Goal: Task Accomplishment & Management: Manage account settings

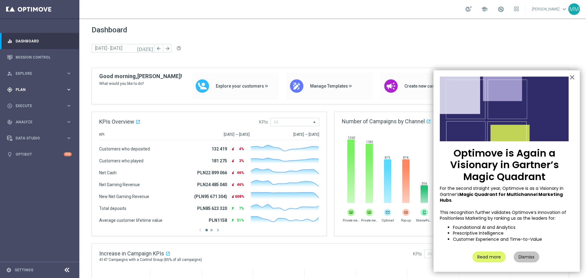
click at [28, 93] on div "gps_fixed Plan keyboard_arrow_right" at bounding box center [39, 90] width 79 height 16
click at [35, 103] on link "Target Groups" at bounding box center [40, 102] width 48 height 5
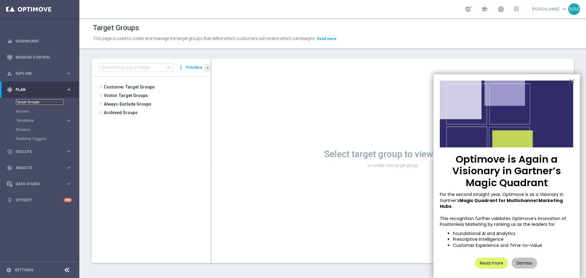
click at [25, 102] on link "Target Groups" at bounding box center [40, 102] width 48 height 5
click at [135, 84] on span "Customer Target Groups" at bounding box center [150, 87] width 92 height 9
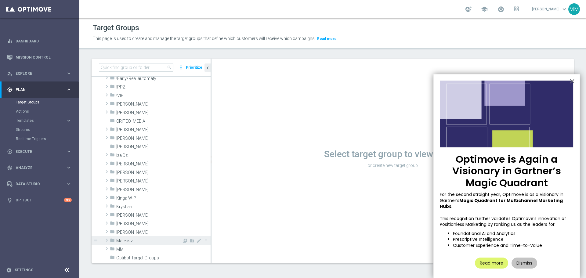
scroll to position [61, 0]
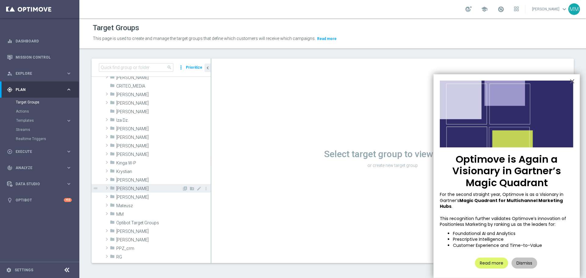
click at [129, 168] on span "[PERSON_NAME]" at bounding box center [149, 188] width 66 height 5
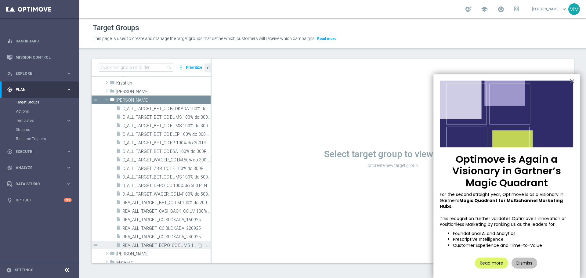
scroll to position [153, 0]
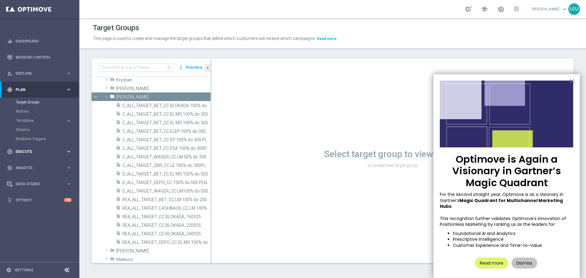
click at [27, 151] on span "Execute" at bounding box center [41, 152] width 50 height 4
click at [33, 118] on link "Campaign Builder" at bounding box center [40, 118] width 48 height 5
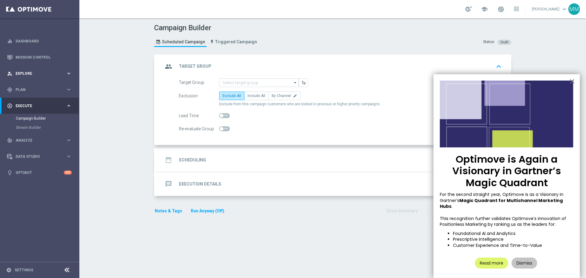
click at [27, 73] on span "Explore" at bounding box center [41, 74] width 50 height 4
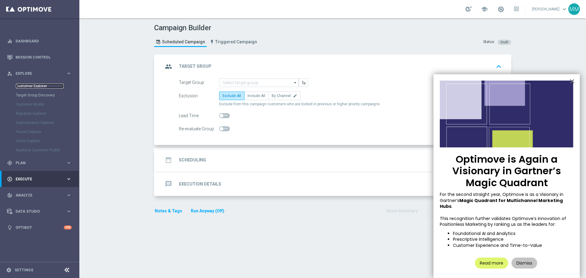
click at [30, 85] on link "Customer Explorer" at bounding box center [40, 86] width 48 height 5
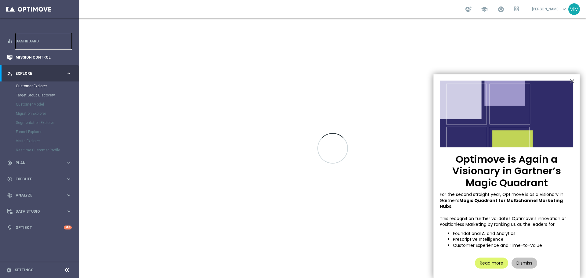
drag, startPoint x: 29, startPoint y: 43, endPoint x: 30, endPoint y: 57, distance: 14.4
click at [29, 43] on link "Dashboard" at bounding box center [44, 41] width 56 height 16
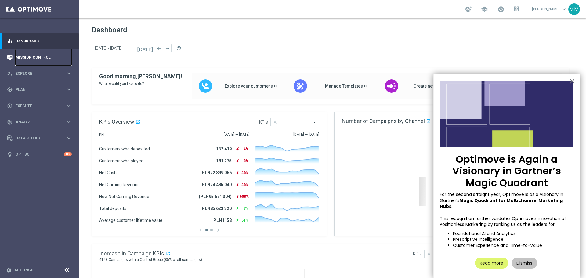
click at [30, 57] on link "Mission Control" at bounding box center [44, 57] width 56 height 16
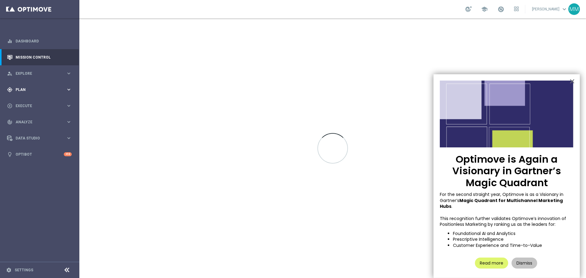
click at [26, 89] on span "Plan" at bounding box center [41, 90] width 50 height 4
click at [35, 101] on link "Target Groups" at bounding box center [40, 102] width 48 height 5
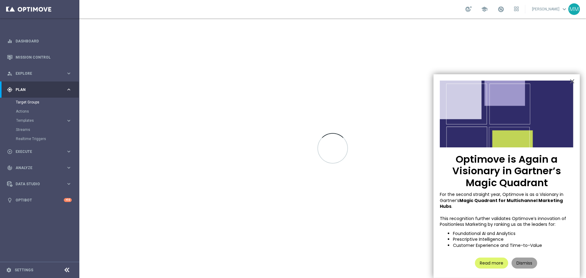
click at [391, 168] on button "Dismiss" at bounding box center [525, 263] width 26 height 11
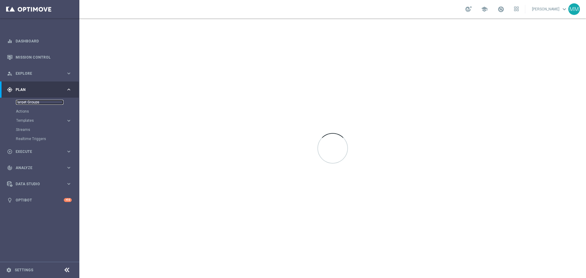
click at [37, 103] on link "Target Groups" at bounding box center [40, 102] width 48 height 5
click at [29, 102] on link "Target Groups" at bounding box center [40, 102] width 48 height 5
click at [34, 101] on link "Target Groups" at bounding box center [40, 102] width 48 height 5
click at [32, 100] on link "Target Groups" at bounding box center [40, 102] width 48 height 5
click at [33, 102] on link "Target Groups" at bounding box center [40, 102] width 48 height 5
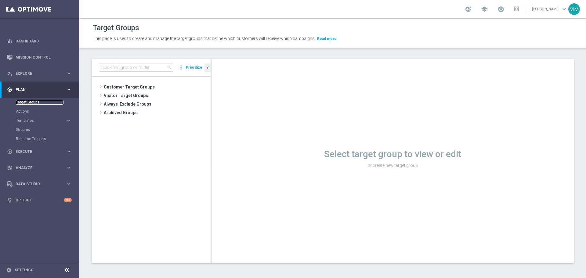
click at [37, 102] on link "Target Groups" at bounding box center [40, 102] width 48 height 5
click at [134, 86] on span "Customer Target Groups" at bounding box center [150, 87] width 92 height 9
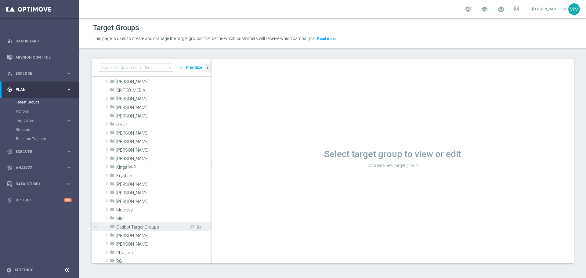
scroll to position [61, 0]
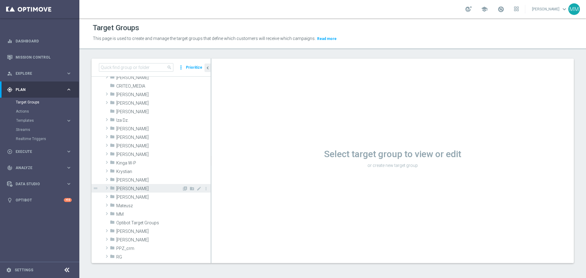
click at [126, 188] on span "[PERSON_NAME]" at bounding box center [149, 188] width 66 height 5
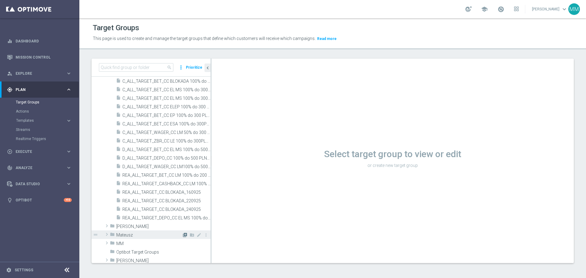
scroll to position [183, 0]
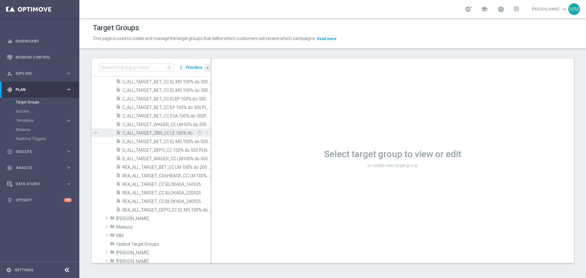
click at [162, 132] on span "C_ALL_TARGET_ZBR_CC LE 100% do 300PLN_220925" at bounding box center [159, 133] width 75 height 5
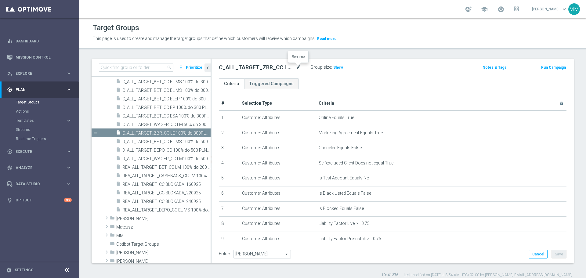
click at [297, 67] on icon "mode_edit" at bounding box center [298, 67] width 5 height 7
click at [198, 132] on icon "content_copy" at bounding box center [200, 133] width 5 height 5
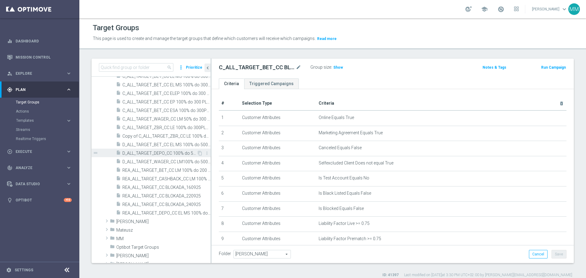
scroll to position [190, 0]
click at [178, 135] on span "Copy of C_ALL_TARGET_ZBR_CC LE 100% do 300PLN_220925" at bounding box center [159, 134] width 75 height 5
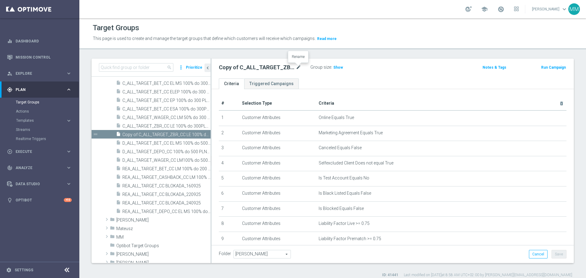
click at [297, 66] on icon "mode_edit" at bounding box center [298, 67] width 5 height 7
click at [236, 68] on input "Copy of C_ALL_TARGET_ZBR_CC LE 100% do 300PLN_220925" at bounding box center [260, 68] width 82 height 9
click at [260, 67] on input "C_ALL_TARGET_ZBR_CC LE 100% do 300PLN_220925" at bounding box center [260, 68] width 82 height 9
click at [273, 68] on input "C_ALL_TARGET_BET_CC LE 100% do 300PLN_220925" at bounding box center [260, 68] width 82 height 9
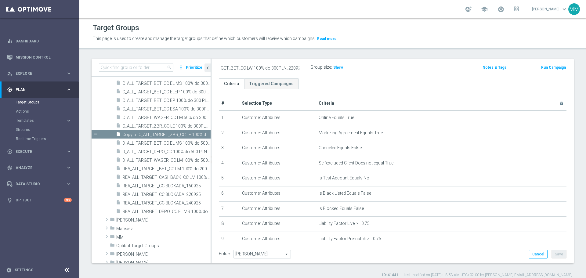
scroll to position [0, 24]
click at [295, 68] on input "C_ALL_TARGET_BET_CC LW 100% do 300PLN_220925" at bounding box center [260, 68] width 82 height 9
click at [289, 68] on input "C_ALL_TARGET_BET_CC LW 100% do 300PLN_2021025" at bounding box center [260, 68] width 82 height 9
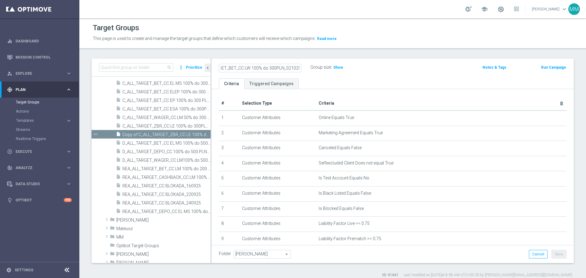
click at [265, 68] on input "C_ALL_TARGET_BET_CC LW 100% do 300PLN_021025" at bounding box center [260, 68] width 82 height 9
click at [276, 68] on input "C_ALL_TARGET_BET_CC LW 100% do 300PLN_021025" at bounding box center [260, 68] width 82 height 9
type input "C_ALL_TARGET_BET_CC LW 100% do 300PLN_021025"
click at [299, 69] on icon "mode_edit" at bounding box center [298, 67] width 5 height 7
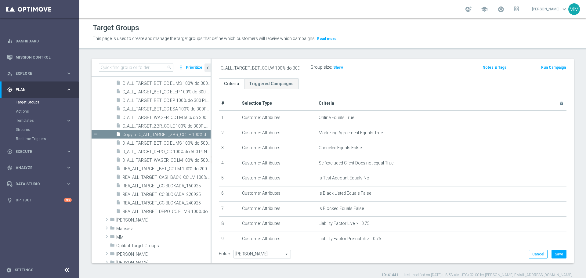
scroll to position [0, 24]
click at [277, 67] on input "C_ALL_TARGET_BET_CC LW 100% do 300PLN_021025" at bounding box center [260, 68] width 82 height 9
click at [275, 69] on input "C_ALL_TARGET_BET_CC LW 100% do 300PLN_021025" at bounding box center [260, 68] width 82 height 9
click at [250, 67] on input "C_ALL_TARGET_BET_CC LW 100% do 300 PLN_021025" at bounding box center [260, 68] width 82 height 9
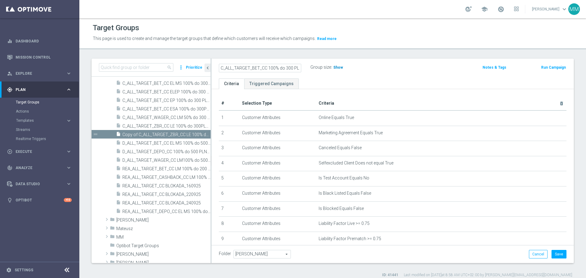
type input "C_ALL_TARGET_BET_CC 100% do 300 PLN_021025"
click at [337, 65] on span "Show" at bounding box center [338, 67] width 10 height 4
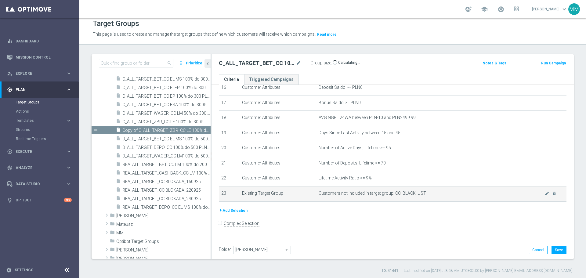
scroll to position [5, 0]
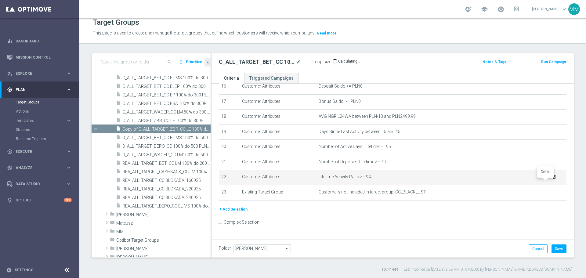
click at [552, 180] on icon "delete_forever" at bounding box center [554, 177] width 5 height 5
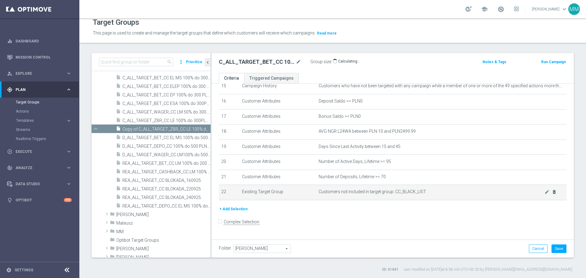
scroll to position [240, 0]
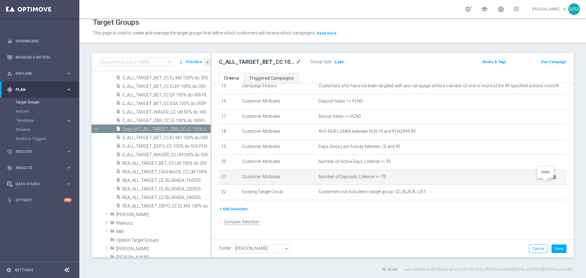
click at [552, 180] on icon "delete_forever" at bounding box center [554, 177] width 5 height 5
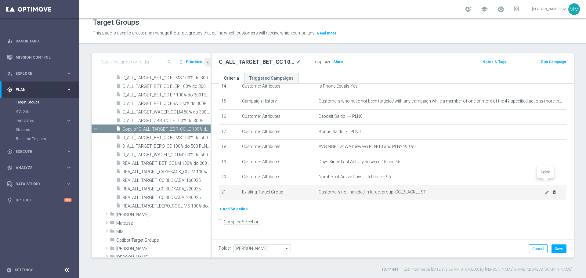
click at [0, 0] on icon "delete_forever" at bounding box center [0, 0] width 0 height 0
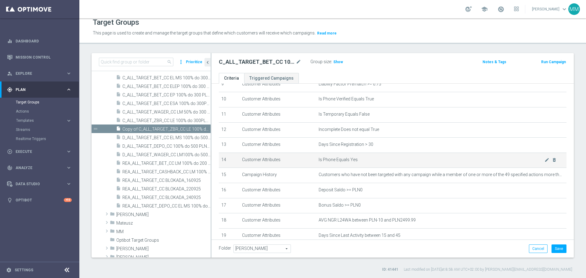
scroll to position [148, 0]
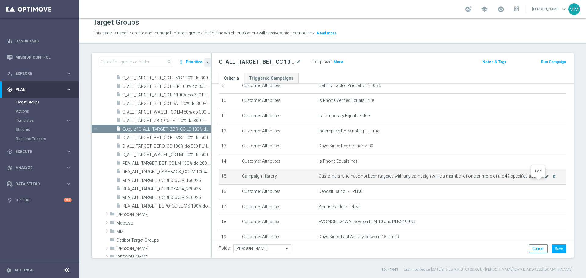
click at [545, 179] on icon "mode_edit" at bounding box center [547, 176] width 5 height 5
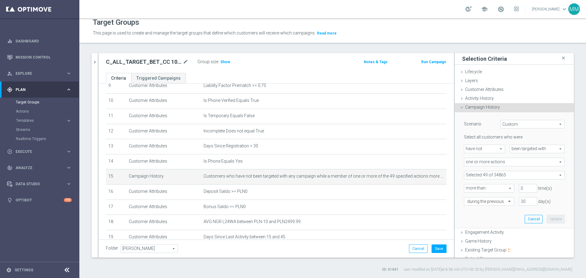
click at [500, 176] on span at bounding box center [514, 175] width 100 height 8
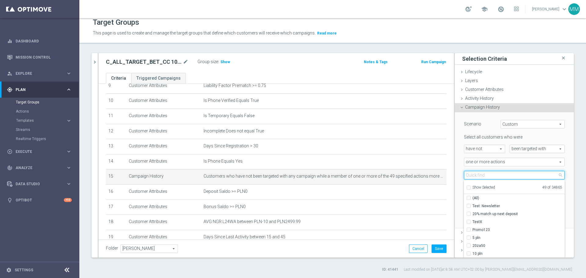
click at [500, 176] on input "search" at bounding box center [514, 175] width 101 height 9
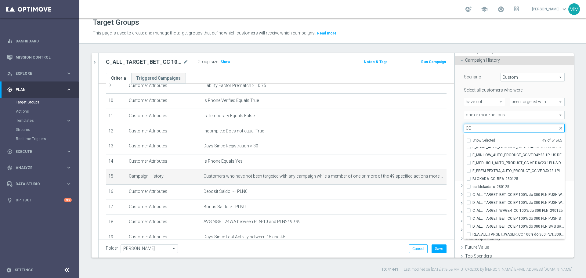
scroll to position [19471, 0]
type input "CC"
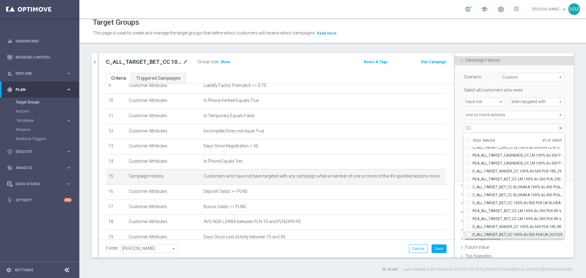
click at [469, 235] on input "D_ALL_TARGET_BET_CC 100% do 500 PLN LW_021025" at bounding box center [471, 235] width 4 height 4
checkbox input "true"
type input "Selected 50 of 34865"
click at [473, 227] on label "D_ALL_TARGET_WAGER_CC 100% do 500 PLN 1KE SR sms_290925" at bounding box center [519, 227] width 92 height 8
click at [469, 227] on input "D_ALL_TARGET_WAGER_CC 100% do 500 PLN 1KE SR sms_290925" at bounding box center [471, 227] width 4 height 4
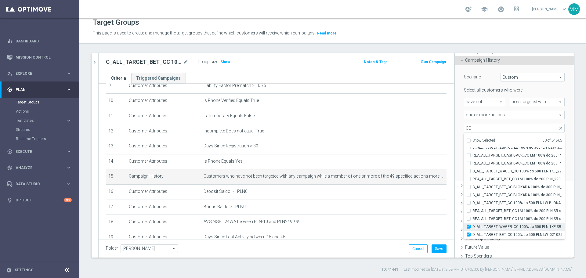
checkbox input "true"
type input "Selected 51 of 34865"
click at [469, 218] on input "REA_ALL_TARGET_BET_CC LM 100% do 200 PLN SR sms_290925" at bounding box center [471, 219] width 4 height 4
checkbox input "true"
type input "Selected 52 of 34865"
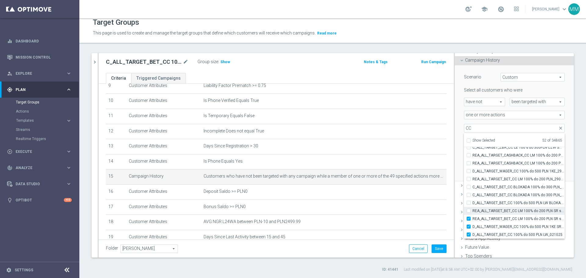
click at [469, 209] on input "REA_ALL_TARGET_BET_CC LM 100% do 200 PLN SR sms_290925" at bounding box center [471, 211] width 4 height 4
checkbox input "true"
type input "Selected 53 of 34865"
click at [473, 202] on label "D_ALL_TARGET_BET_CC 100% do 500 PLN LW BLOKADA_300925" at bounding box center [519, 203] width 92 height 8
click at [469, 202] on input "D_ALL_TARGET_BET_CC 100% do 500 PLN LW BLOKADA_300925" at bounding box center [471, 203] width 4 height 4
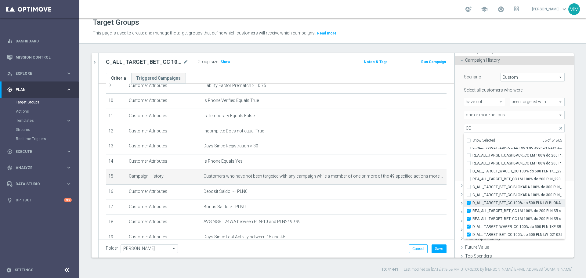
checkbox input "true"
type input "Selected 54 of 34865"
click at [464, 195] on div "C_ALL_TARGET_BET_CC BLOKADA 100% do 300 PLN_290925" at bounding box center [514, 195] width 101 height 8
click at [473, 193] on label "C_ALL_TARGET_BET_CC BLOKADA 100% do 300 PLN_290925" at bounding box center [519, 195] width 92 height 8
click at [469, 193] on input "C_ALL_TARGET_BET_CC BLOKADA 100% do 300 PLN_290925" at bounding box center [471, 195] width 4 height 4
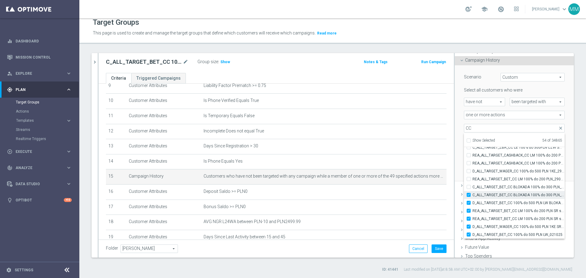
checkbox input "true"
type input "Selected 55 of 34865"
click at [473, 194] on label "C_ALL_TARGET_BET_CC BLOKADA 100% do 300 PLN_290925" at bounding box center [519, 195] width 92 height 8
click at [469, 194] on input "C_ALL_TARGET_BET_CC BLOKADA 100% do 300 PLN_290925" at bounding box center [471, 195] width 4 height 4
checkbox input "false"
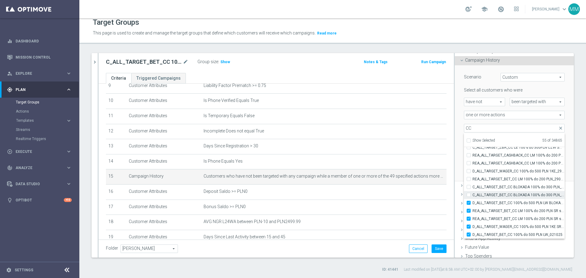
type input "Selected 54 of 34865"
click at [469, 187] on input "C_ALL_TARGET_BET_CC BLOKADA 100% do 300 PLN_2909" at bounding box center [471, 187] width 4 height 4
checkbox input "true"
type input "Selected 55 of 34865"
drag, startPoint x: 465, startPoint y: 180, endPoint x: 463, endPoint y: 177, distance: 3.9
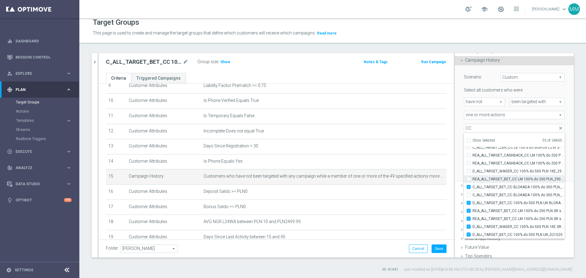
click at [464, 178] on div "REA_ALL_TARGET_BET_CC LM 100% do 200 PLN_290925" at bounding box center [514, 179] width 101 height 8
click at [469, 178] on input "REA_ALL_TARGET_BET_CC LM 100% do 200 PLN_290925" at bounding box center [471, 179] width 4 height 4
checkbox input "true"
type input "Selected 56 of 34865"
click at [469, 171] on input "D_ALL_TARGET_WAGER_CC 100% do 500 PLN 1KE_290925" at bounding box center [471, 171] width 4 height 4
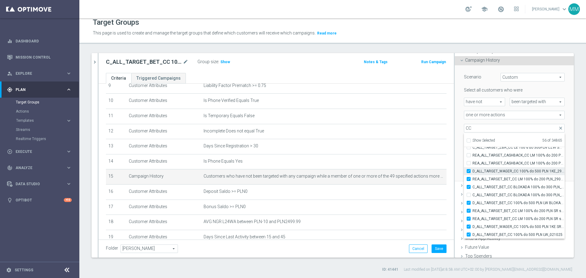
checkbox input "true"
type input "Selected 57 of 34865"
drag, startPoint x: 464, startPoint y: 162, endPoint x: 464, endPoint y: 158, distance: 4.3
click at [464, 161] on div "REA_ALL_TARGET_CASHBACK_CC LM 100% do 200 PLN ND SMS_250925" at bounding box center [514, 163] width 101 height 8
drag, startPoint x: 464, startPoint y: 155, endPoint x: 464, endPoint y: 159, distance: 3.4
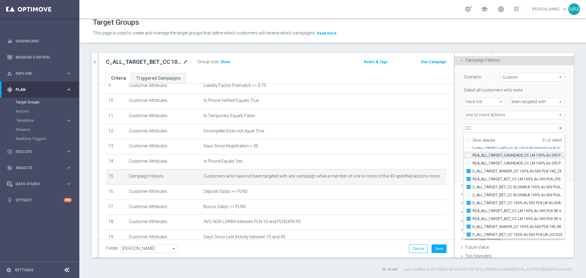
click at [469, 156] on input "REA_ALL_TARGET_CASHBACK_CC LM 100% do 200 PLN SB PUSH_250925" at bounding box center [471, 155] width 4 height 4
checkbox input "true"
type input "Selected 58 of 34865"
click at [464, 166] on div "REA_ALL_TARGET_CASHBACK_CC LM 100% do 200 PLN ND SMS_250925" at bounding box center [514, 163] width 101 height 8
click at [469, 162] on input "REA_ALL_TARGET_CASHBACK_CC LM 100% do 200 PLN ND SMS_250925" at bounding box center [471, 163] width 4 height 4
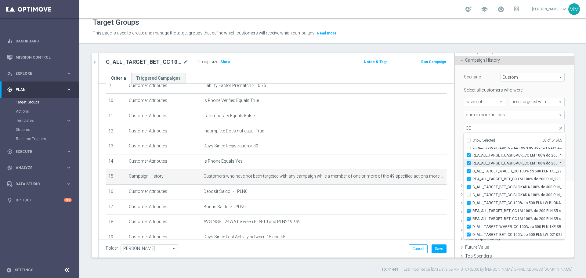
checkbox input "true"
type input "Selected 59 of 34865"
drag, startPoint x: 465, startPoint y: 168, endPoint x: 465, endPoint y: 164, distance: 4.3
click at [469, 167] on input "C_ALL_TARGET_ZBR_CC LE 100% do 300PLN CZW SMS_220925" at bounding box center [471, 167] width 4 height 4
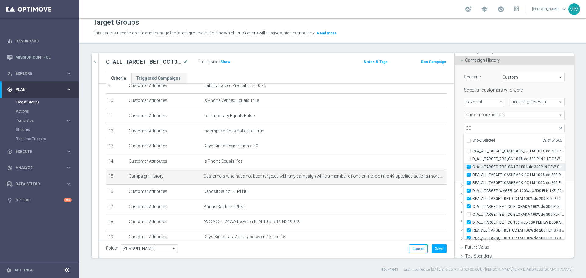
checkbox input "true"
type input "Selected 60 of 34865"
click at [469, 160] on input "D_ALL_TARGET_ZBR_CC 100% do 500 PLN 1 LE CZW sms_220925" at bounding box center [471, 159] width 4 height 4
checkbox input "true"
type input "Selected 61 of 34865"
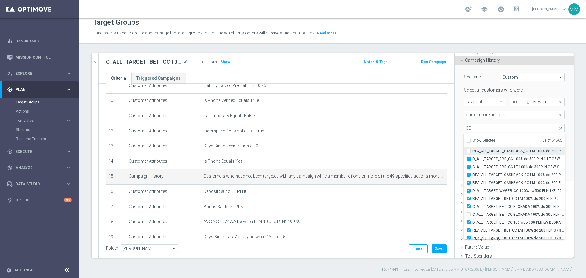
click at [464, 154] on div "REA_ALL_TARGET_CASHBACK_CC LM 100% do 200 PLN_250925" at bounding box center [514, 151] width 101 height 8
click at [473, 180] on label "REA_ALL_TARGET_CASHBACK_CC LM 100% do 200 PLN_250925" at bounding box center [519, 182] width 92 height 8
click at [469, 180] on input "REA_ALL_TARGET_CASHBACK_CC LM 100% do 200 PLN_250925" at bounding box center [471, 182] width 4 height 4
checkbox input "true"
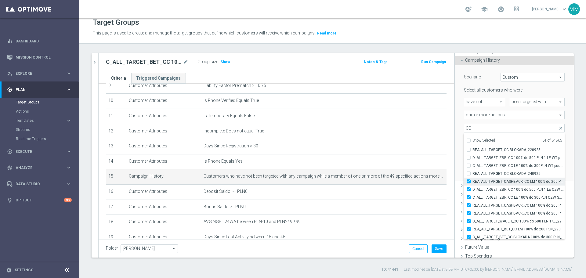
type input "Selected 62 of 34865"
drag, startPoint x: 464, startPoint y: 173, endPoint x: 464, endPoint y: 164, distance: 9.2
click at [469, 172] on input "REA_ALL_TARGET_CC BLOKADA_240925" at bounding box center [471, 174] width 4 height 4
checkbox input "true"
type input "Selected 63 of 34865"
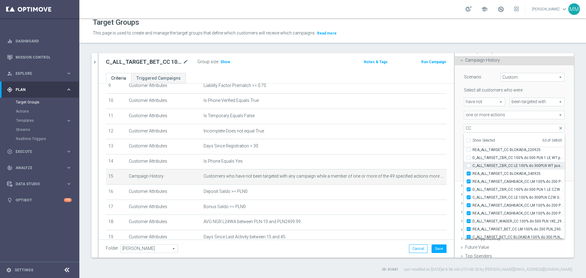
click at [464, 163] on div "C_ALL_TARGET_ZBR_CC LE 100% do 300PLN WT push_220925" at bounding box center [514, 166] width 101 height 8
drag, startPoint x: 464, startPoint y: 158, endPoint x: 464, endPoint y: 162, distance: 4.9
click at [473, 158] on label "D_ALL_TARGET_ZBR_CC 100% do 500 PLN 1 LE WT push_220925" at bounding box center [519, 158] width 92 height 8
click at [469, 158] on input "D_ALL_TARGET_ZBR_CC 100% do 500 PLN 1 LE WT push_220925" at bounding box center [471, 158] width 4 height 4
checkbox input "true"
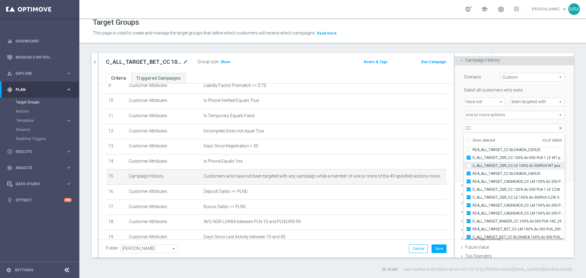
type input "Selected 64 of 34865"
drag, startPoint x: 464, startPoint y: 166, endPoint x: 464, endPoint y: 159, distance: 7.0
click at [473, 165] on label "C_ALL_TARGET_ZBR_CC LE 100% do 300PLN WT push_220925" at bounding box center [519, 166] width 92 height 8
click at [469, 165] on input "C_ALL_TARGET_ZBR_CC LE 100% do 300PLN WT push_220925" at bounding box center [471, 166] width 4 height 4
checkbox input "true"
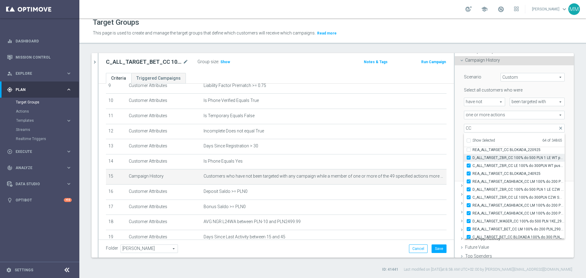
type input "Selected 65 of 34865"
click at [469, 150] on input "REA_ALL_TARGET_CC BLOKADA_220925" at bounding box center [471, 150] width 4 height 4
checkbox input "true"
type input "Selected 66 of 34865"
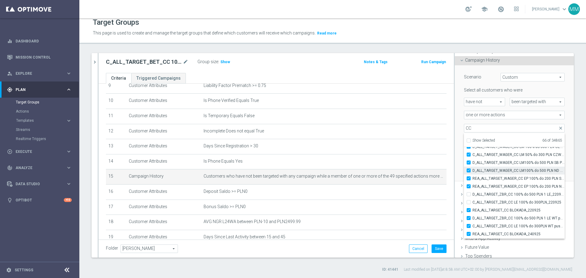
scroll to position [19360, 0]
click at [469, 201] on input "C_ALL_TARGET_ZBR_CC LE 100% do 300PLN_220925" at bounding box center [471, 203] width 4 height 4
checkbox input "true"
type input "Selected 67 of 34865"
click at [469, 195] on input "D_ALL_TARGET_ZBR_CC 100% do 500 PLN 1 LE_220925" at bounding box center [471, 195] width 4 height 4
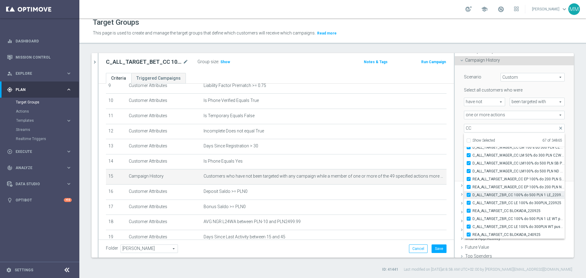
checkbox input "true"
type input "Selected 68 of 34865"
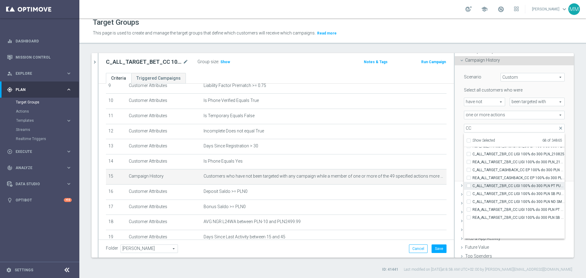
scroll to position [18971, 0]
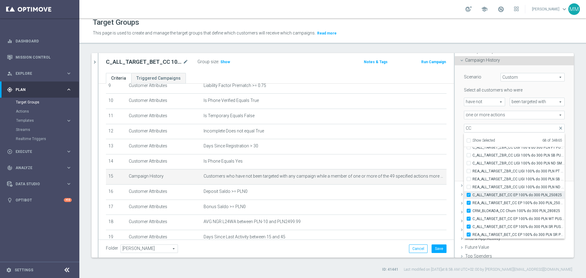
click at [473, 195] on label "C_ALL_TARGET_BET_CC EP 100% do 300 PLN_250825" at bounding box center [519, 195] width 92 height 8
click at [469, 195] on input "C_ALL_TARGET_BET_CC EP 100% do 300 PLN_250825" at bounding box center [471, 195] width 4 height 4
checkbox input "false"
type input "Selected 67 of 34865"
drag, startPoint x: 464, startPoint y: 202, endPoint x: 464, endPoint y: 208, distance: 5.8
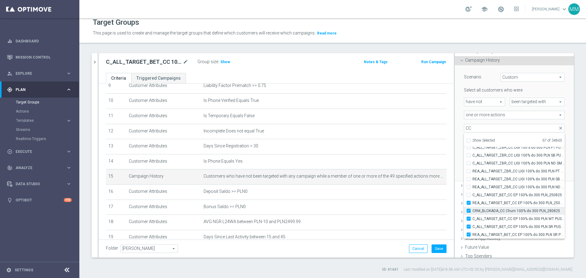
click at [469, 202] on input "REA_ALL_TARGET_BET_CC EP 100% do 300 PLN_250825" at bounding box center [471, 203] width 4 height 4
checkbox input "false"
type input "Selected 66 of 34865"
click at [473, 212] on label "CRM_BLOKADA_CC Churn 100% do 300 PLN_280825" at bounding box center [519, 211] width 92 height 8
click at [469, 212] on input "CRM_BLOKADA_CC Churn 100% do 300 PLN_280825" at bounding box center [471, 211] width 4 height 4
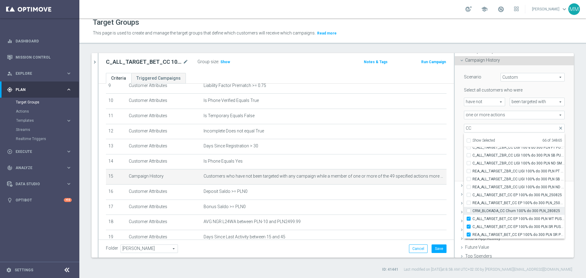
checkbox input "false"
type input "Selected 65 of 34865"
click at [473, 220] on label "C_ALL_TARGET_BET_CC EP 100% do 300 PLN WT PUSH_250825" at bounding box center [519, 219] width 92 height 8
click at [469, 220] on input "C_ALL_TARGET_BET_CC EP 100% do 300 PLN WT PUSH_250825" at bounding box center [471, 219] width 4 height 4
checkbox input "false"
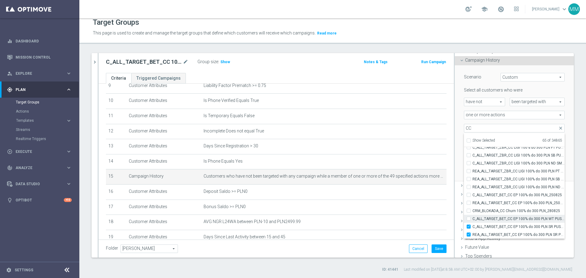
type input "Selected 64 of 34865"
click at [473, 227] on label "C_ALL_TARGET_BET_CC EP 100% do 300 PLN SR PUSH_250825" at bounding box center [519, 227] width 92 height 8
click at [469, 227] on input "C_ALL_TARGET_BET_CC EP 100% do 300 PLN SR PUSH_250825" at bounding box center [471, 227] width 4 height 4
checkbox input "false"
type input "Selected 63 of 34865"
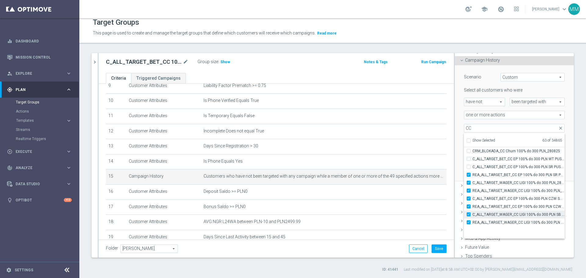
scroll to position [19032, 0]
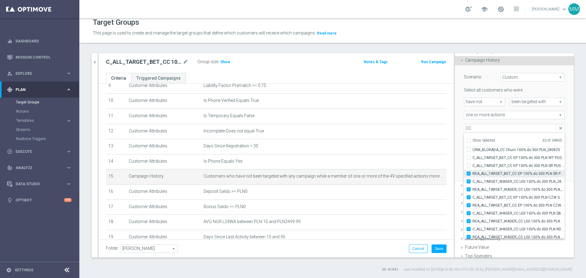
click at [469, 173] on input "REA_ALL_TARGET_BET_CC EP 100% do 300 PLN SR PUSH_250825" at bounding box center [471, 174] width 4 height 4
checkbox input "false"
type input "Selected 62 of 34865"
click at [469, 181] on input "C_ALL_TARGET_WAGER_CC LIGI 100% do 300 PLN_280825" at bounding box center [471, 182] width 4 height 4
checkbox input "false"
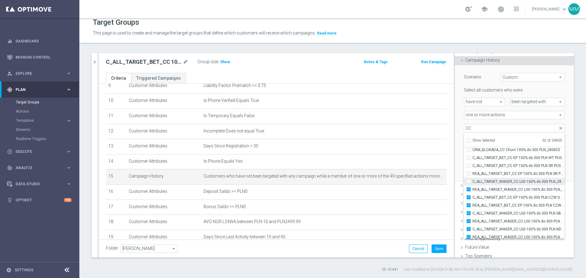
type input "Selected 61 of 34865"
click at [469, 191] on input "REA_ALL_TARGET_WAGER_CC LIGI 100% do 300 PLN_280825" at bounding box center [471, 189] width 4 height 4
checkbox input "false"
type input "Selected 60 of 34865"
drag, startPoint x: 464, startPoint y: 199, endPoint x: 467, endPoint y: 204, distance: 5.3
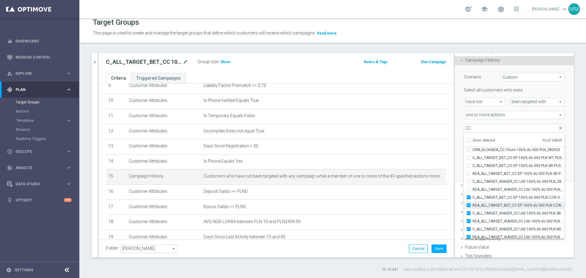
click at [469, 199] on input "C_ALL_TARGET_BET_CC EP 100% do 300 PLN CZW SMS_250825" at bounding box center [471, 197] width 4 height 4
checkbox input "false"
type input "Selected 59 of 34865"
click at [469, 205] on input "REA_ALL_TARGET_BET_CC EP 100% do 300 PLN CZW SMS_250825" at bounding box center [471, 205] width 4 height 4
checkbox input "false"
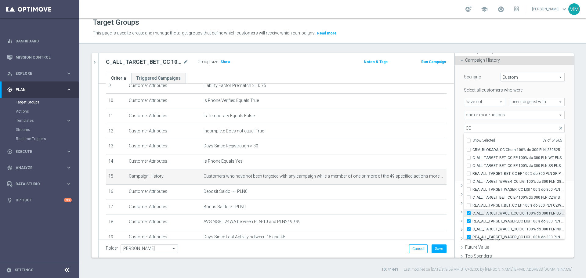
type input "Selected 58 of 34865"
drag, startPoint x: 464, startPoint y: 214, endPoint x: 465, endPoint y: 219, distance: 5.4
click at [464, 214] on div "C_ALL_TARGET_WAGER_CC LIGI 100% do 300 PLN SB PUSH_280825" at bounding box center [514, 213] width 101 height 8
click at [469, 222] on input "REA_ALL_TARGET_WAGER_CC LIGI 100% do 300 PLN SB PUSH_280825" at bounding box center [471, 221] width 4 height 4
checkbox input "false"
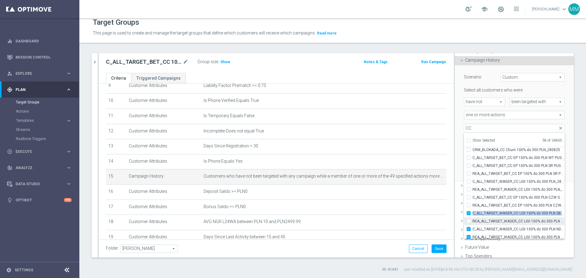
type input "Selected 57 of 34865"
click at [473, 212] on label "C_ALL_TARGET_WAGER_CC LIGI 100% do 300 PLN SB PUSH_280825" at bounding box center [519, 213] width 92 height 8
click at [469, 212] on input "C_ALL_TARGET_WAGER_CC LIGI 100% do 300 PLN SB PUSH_280825" at bounding box center [471, 213] width 4 height 4
checkbox input "false"
type input "Selected 56 of 34865"
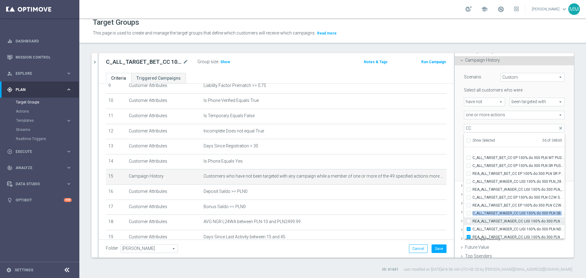
scroll to position [19093, 0]
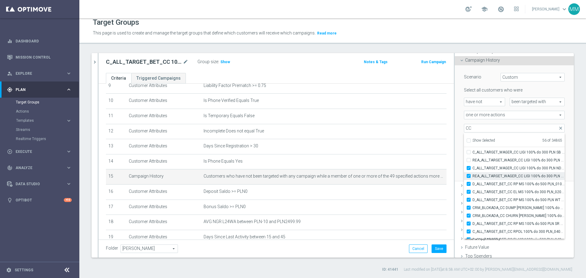
drag, startPoint x: 464, startPoint y: 169, endPoint x: 464, endPoint y: 176, distance: 7.0
click at [473, 169] on label "C_ALL_TARGET_WAGER_CC LIGI 100% do 300 PLN ND SMS_280825" at bounding box center [519, 168] width 92 height 8
click at [469, 169] on input "C_ALL_TARGET_WAGER_CC LIGI 100% do 300 PLN ND SMS_280825" at bounding box center [471, 168] width 4 height 4
checkbox input "false"
type input "Selected 55 of 34865"
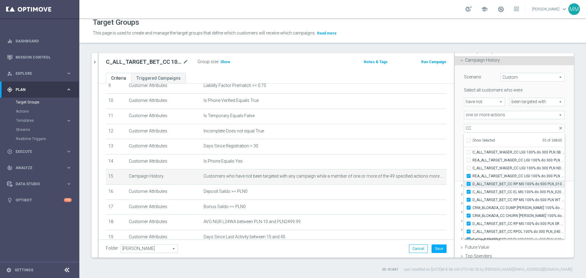
drag, startPoint x: 464, startPoint y: 177, endPoint x: 464, endPoint y: 182, distance: 5.3
click at [473, 178] on label "REA_ALL_TARGET_WAGER_CC LIGI 100% do 300 PLN ND SMS_280825" at bounding box center [519, 176] width 92 height 8
click at [469, 178] on input "REA_ALL_TARGET_WAGER_CC LIGI 100% do 300 PLN ND SMS_280825" at bounding box center [471, 176] width 4 height 4
checkbox input "false"
type input "Selected 54 of 34865"
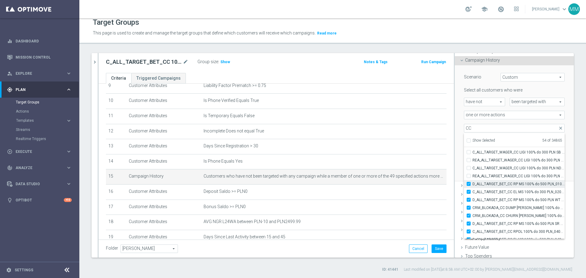
click at [469, 184] on input "D_ALL_TARGET_BET_CC RP MS 100% do 500 PLN_010925" at bounding box center [471, 184] width 4 height 4
checkbox input "false"
type input "Selected 53 of 34865"
click at [465, 195] on div "C_ALL_TARGET_BET_CC EL MS 100% do 300 PLN_020925" at bounding box center [514, 192] width 101 height 8
click at [473, 200] on label "D_ALL_TARGET_BET_CC RP MS 100% do 500 PLN WT PUSH_010925" at bounding box center [519, 200] width 92 height 8
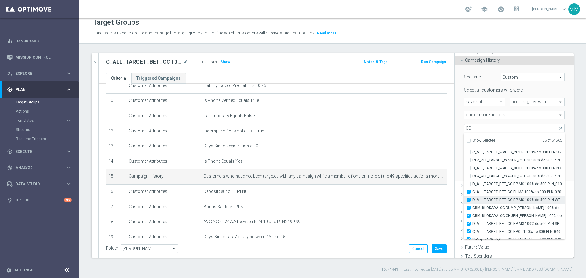
click at [469, 200] on input "D_ALL_TARGET_BET_CC RP MS 100% do 500 PLN WT PUSH_010925" at bounding box center [471, 200] width 4 height 4
checkbox input "false"
type input "Selected 52 of 34865"
drag, startPoint x: 463, startPoint y: 190, endPoint x: 464, endPoint y: 198, distance: 7.7
click at [473, 193] on label "C_ALL_TARGET_BET_CC EL MS 100% do 300 PLN_020925" at bounding box center [519, 192] width 92 height 8
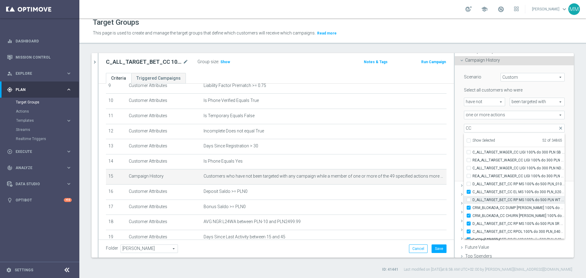
click at [469, 193] on input "C_ALL_TARGET_BET_CC EL MS 100% do 300 PLN_020925" at bounding box center [471, 192] width 4 height 4
checkbox input "false"
type input "Selected 51 of 34865"
click at [469, 209] on input "CRM_BLOKADA_CC DUMP REPKA 100% do 500 PLN_040925" at bounding box center [471, 208] width 4 height 4
checkbox input "false"
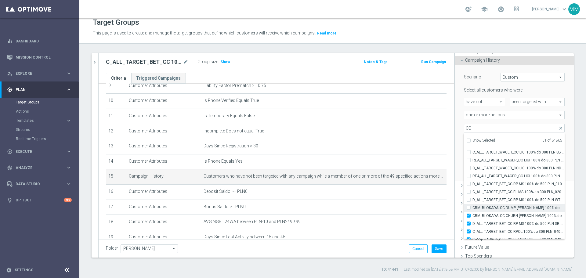
type input "Selected 50 of 34865"
drag, startPoint x: 465, startPoint y: 214, endPoint x: 465, endPoint y: 219, distance: 4.9
click at [469, 215] on input "CRM_BLOKADA_CC CHURN REPKA 100% do 300 PLN_040925" at bounding box center [471, 216] width 4 height 4
checkbox input "false"
type input "Selected 49 of 34865"
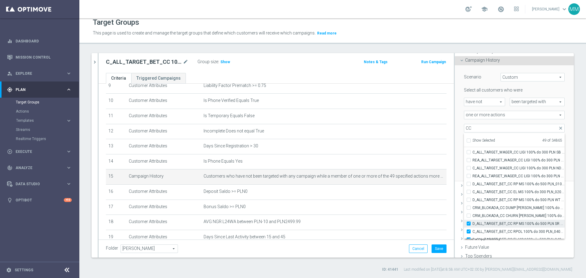
click at [469, 224] on input "D_ALL_TARGET_BET_CC RP MS 100% do 500 PLN SR PUSH_010925" at bounding box center [471, 224] width 4 height 4
checkbox input "false"
type input "Selected 48 of 34865"
click at [469, 231] on input "C_ALL_TARGET_BET_CC RPOL 100% do 300 PLN_040925" at bounding box center [471, 232] width 4 height 4
checkbox input "false"
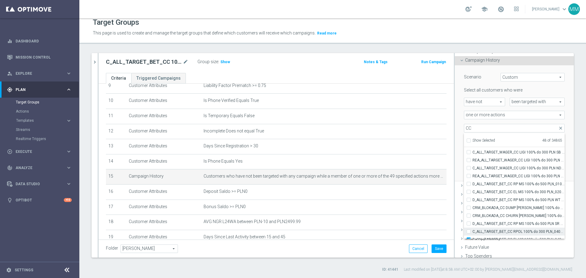
type input "Selected 47 of 34865"
click at [469, 201] on input "C_ALL_TARGET_BET_CC RPOL 100% do 300 PLN_040925" at bounding box center [471, 201] width 4 height 4
checkbox input "true"
type input "Selected 48 of 34865"
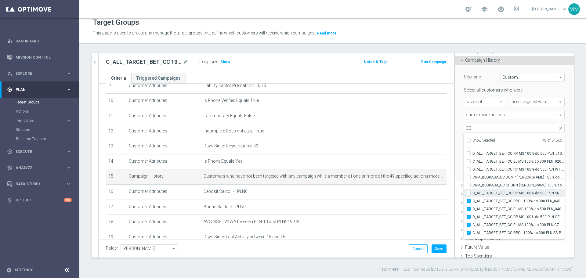
click at [469, 192] on input "D_ALL_TARGET_BET_CC RP MS 100% do 500 PLN SR PUSH_010925" at bounding box center [471, 193] width 4 height 4
checkbox input "true"
type input "Selected 49 of 34865"
click at [562, 112] on div "Scenario Custom Custom arrow_drop_down search Select all customers who were hav…" at bounding box center [514, 123] width 119 height 116
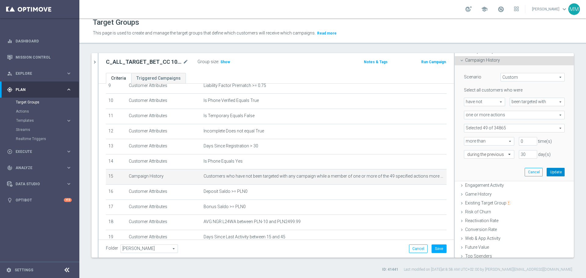
click at [551, 171] on button "Update" at bounding box center [556, 172] width 18 height 9
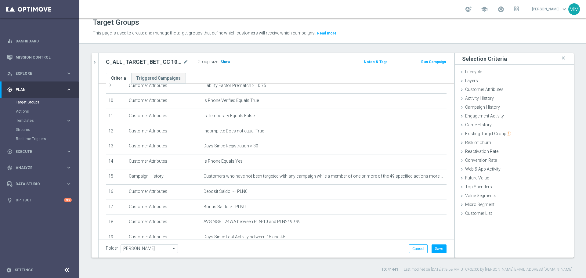
click at [223, 61] on span "Show" at bounding box center [225, 62] width 10 height 4
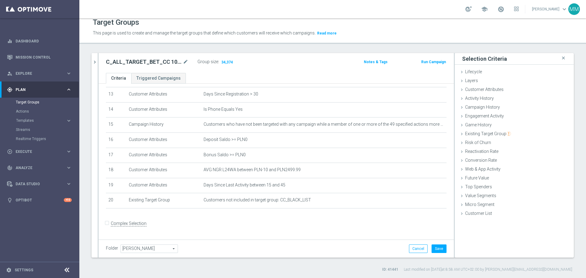
scroll to position [202, 0]
click at [471, 107] on span "Campaign History" at bounding box center [482, 107] width 35 height 5
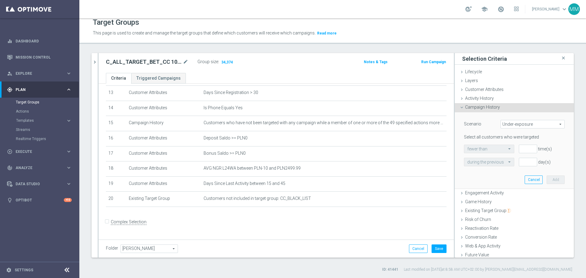
click at [508, 124] on span "Under-exposure" at bounding box center [533, 124] width 64 height 8
click at [507, 162] on label "Custom" at bounding box center [533, 165] width 64 height 8
type input "Custom"
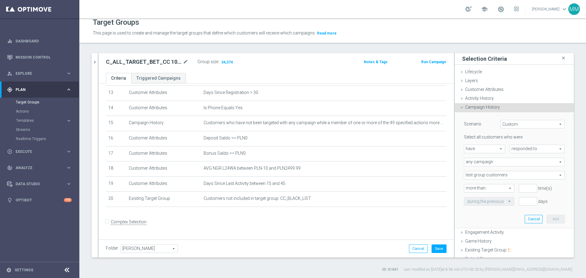
click at [481, 148] on span "have" at bounding box center [484, 149] width 41 height 8
drag, startPoint x: 484, startPoint y: 158, endPoint x: 511, endPoint y: 152, distance: 28.4
click at [484, 158] on span "have" at bounding box center [485, 157] width 35 height 5
click at [517, 149] on span "responded to" at bounding box center [537, 149] width 54 height 8
click at [517, 165] on span "been targeted with" at bounding box center [537, 165] width 48 height 5
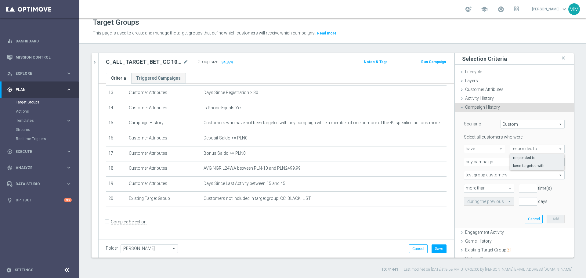
type input "been targeted with"
click at [506, 163] on span "any campaign" at bounding box center [514, 162] width 100 height 8
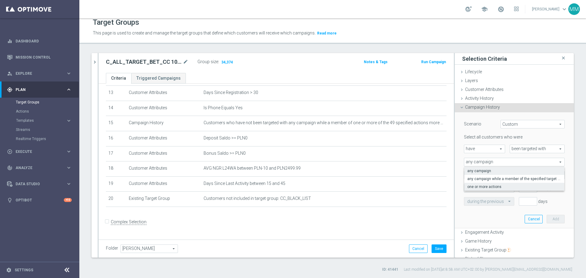
click at [505, 183] on label "one or more actions" at bounding box center [514, 187] width 100 height 8
type input "one or more actions"
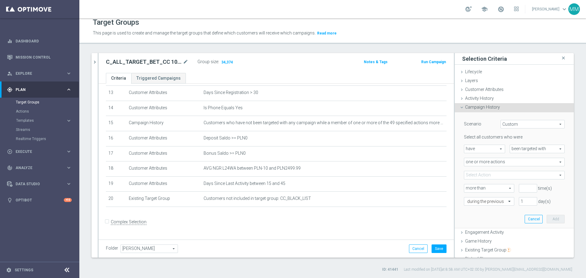
click at [503, 175] on span at bounding box center [514, 175] width 100 height 8
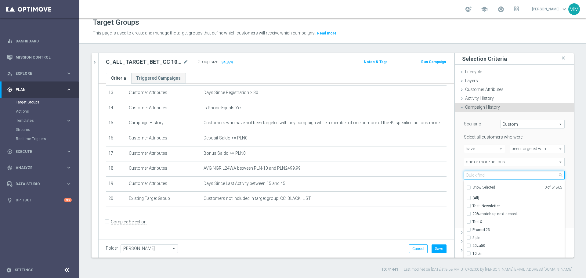
click at [495, 176] on input "search" at bounding box center [514, 175] width 101 height 9
paste input "C_ALL_TARGET_BET_CC BLOKADA 100% do 300 PLN_290925"
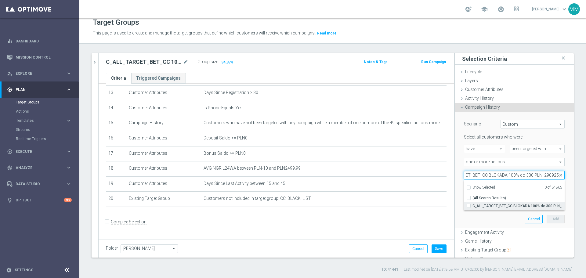
type input "C_ALL_TARGET_BET_CC BLOKADA 100% do 300 PLN_290925"
click at [469, 204] on input "C_ALL_TARGET_BET_CC BLOKADA 100% do 300 PLN_290925" at bounding box center [471, 206] width 4 height 4
checkbox input "true"
type input "C_ALL_TARGET_BET_CC BLOKADA 100% do 300 PLN_290925"
checkbox input "true"
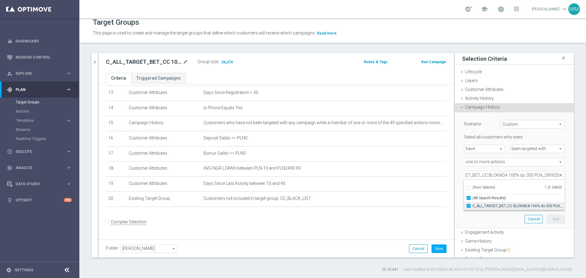
scroll to position [0, 0]
click at [562, 167] on div "Scenario Custom Custom arrow_drop_down search Select all customers who were hav…" at bounding box center [514, 170] width 119 height 116
click at [488, 188] on span "more than" at bounding box center [489, 188] width 50 height 8
drag, startPoint x: 478, startPoint y: 211, endPoint x: 482, endPoint y: 209, distance: 5.3
click at [478, 211] on span "exactly" at bounding box center [490, 213] width 44 height 5
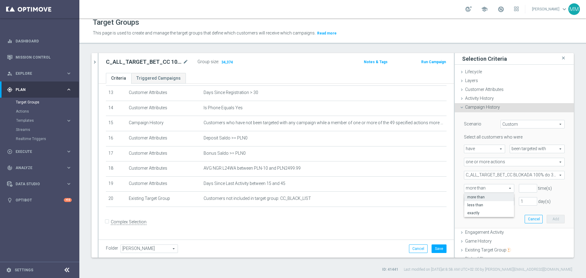
type input "exactly"
type input "1"
click at [526, 186] on input "1" at bounding box center [528, 188] width 18 height 9
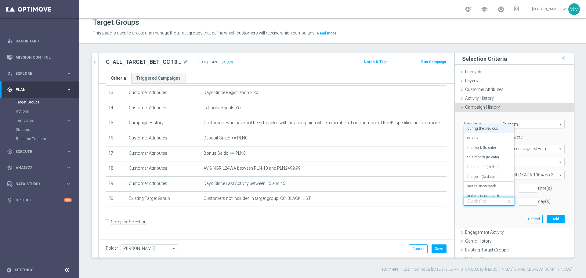
click at [491, 202] on input "text" at bounding box center [483, 201] width 31 height 5
click at [481, 171] on label "on this date" at bounding box center [477, 171] width 19 height 5
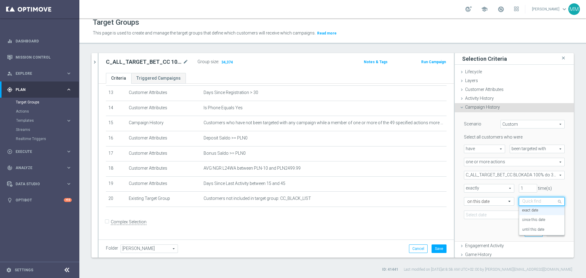
click at [537, 202] on input "text" at bounding box center [535, 201] width 27 height 5
click at [532, 210] on label "exact date" at bounding box center [530, 210] width 16 height 5
click at [550, 214] on icon "today" at bounding box center [556, 214] width 18 height 7
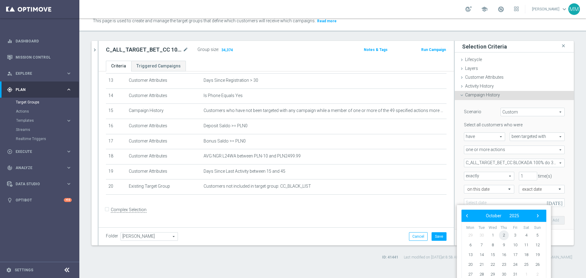
scroll to position [16, 0]
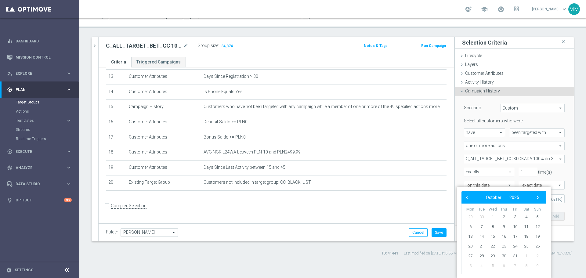
click at [470, 217] on span "29" at bounding box center [471, 217] width 10 height 10
click at [471, 217] on span "29" at bounding box center [471, 217] width 10 height 10
click at [473, 217] on span "29" at bounding box center [471, 217] width 10 height 10
click at [467, 199] on span "‹" at bounding box center [467, 198] width 8 height 8
click at [473, 255] on span "29" at bounding box center [471, 256] width 10 height 10
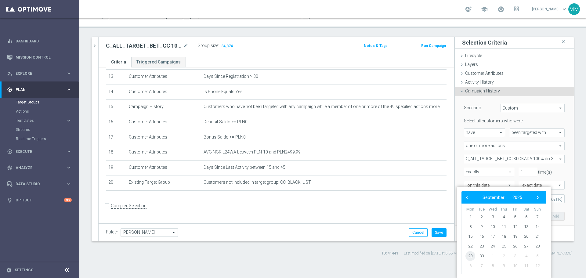
type input "29 Sep 2025"
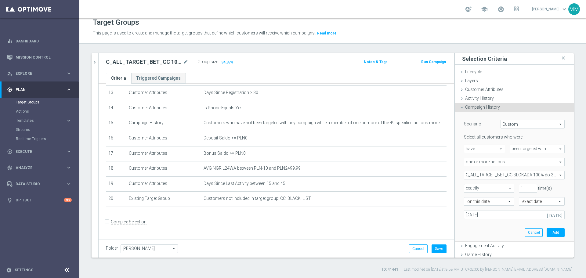
scroll to position [0, 0]
click at [547, 233] on button "Add" at bounding box center [556, 232] width 18 height 9
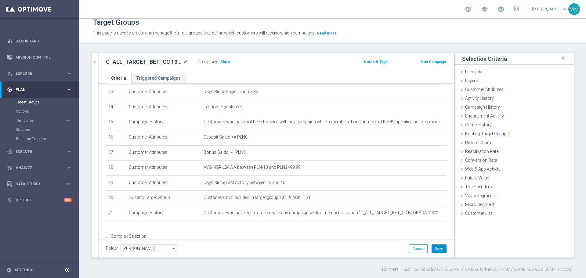
click at [436, 251] on button "Save" at bounding box center [439, 249] width 15 height 9
click at [225, 62] on span "Show" at bounding box center [225, 62] width 10 height 4
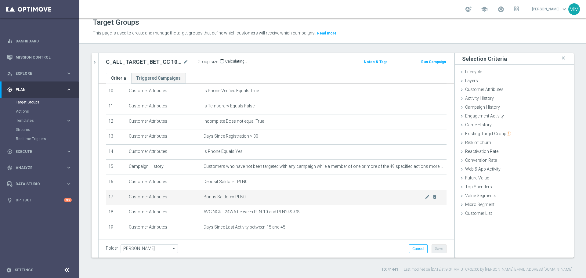
scroll to position [202, 0]
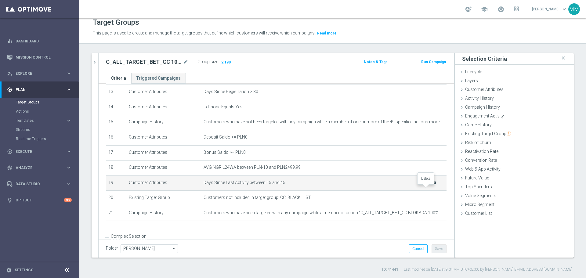
click at [432, 185] on icon "delete_forever" at bounding box center [434, 182] width 5 height 5
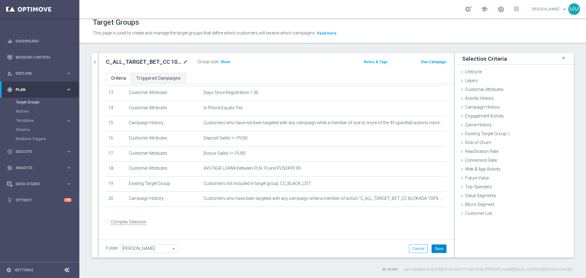
click at [437, 250] on button "Save" at bounding box center [439, 249] width 15 height 9
click at [226, 62] on span "Show" at bounding box center [225, 62] width 10 height 4
click at [156, 60] on h2 "C_ALL_TARGET_BET_CC 100% do 300 PLN_021025" at bounding box center [144, 61] width 76 height 7
click at [186, 61] on icon "mode_edit" at bounding box center [185, 61] width 5 height 7
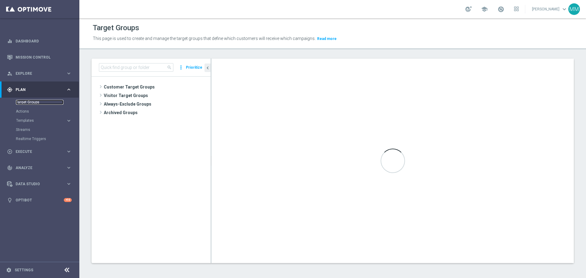
click at [46, 100] on link "Target Groups" at bounding box center [40, 102] width 48 height 5
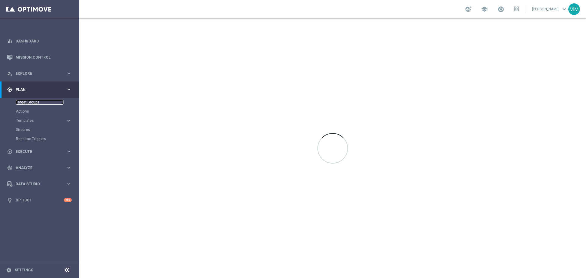
click at [30, 103] on link "Target Groups" at bounding box center [40, 102] width 48 height 5
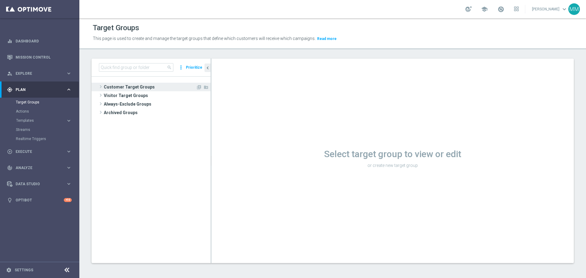
click at [110, 89] on span "Customer Target Groups" at bounding box center [150, 87] width 92 height 9
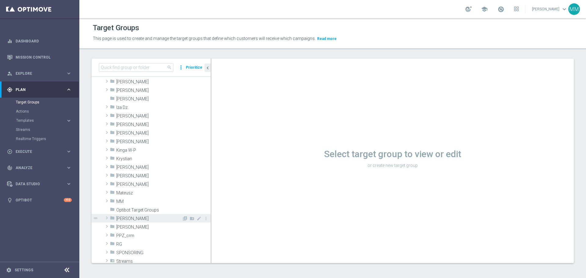
scroll to position [92, 0]
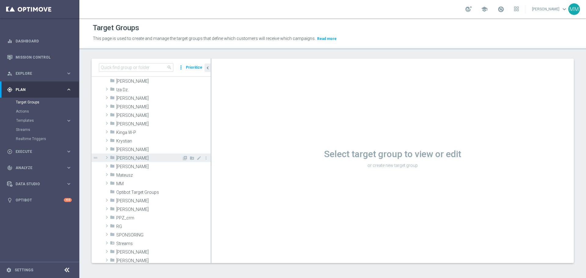
click at [128, 159] on span "[PERSON_NAME]" at bounding box center [149, 158] width 66 height 5
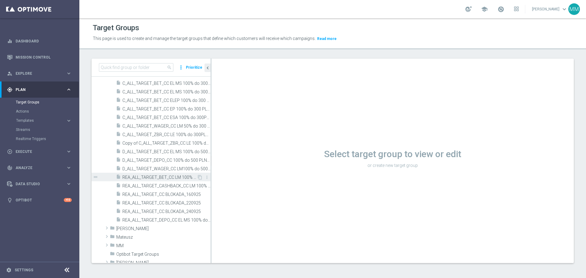
scroll to position [183, 0]
click at [178, 150] on span "D_ALL_TARGET_BET_CC EL MS 100% do 500 PLN_040925" at bounding box center [159, 150] width 75 height 5
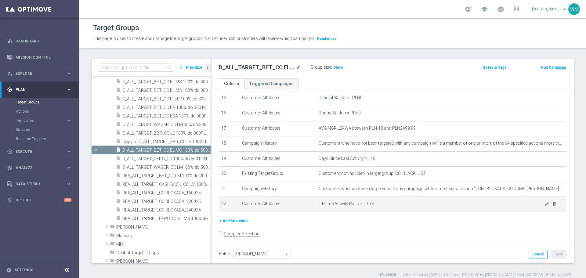
scroll to position [240, 0]
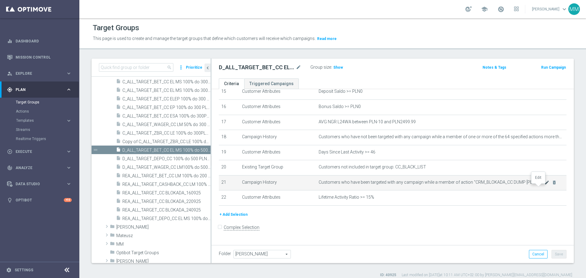
click at [545, 185] on icon "mode_edit" at bounding box center [547, 182] width 5 height 5
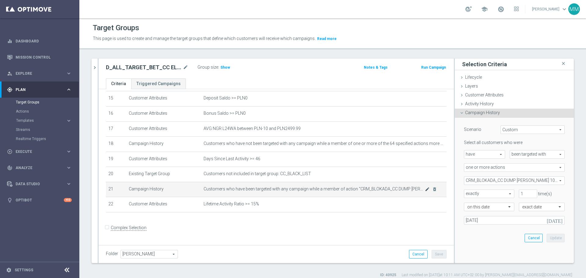
scroll to position [233, 0]
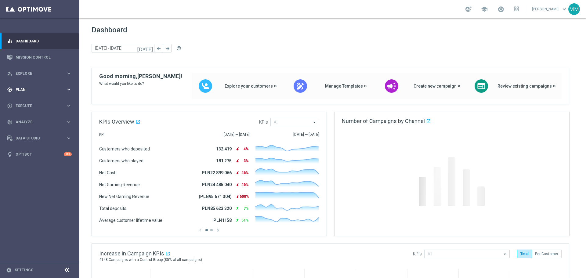
click at [24, 85] on div "gps_fixed Plan keyboard_arrow_right" at bounding box center [39, 90] width 79 height 16
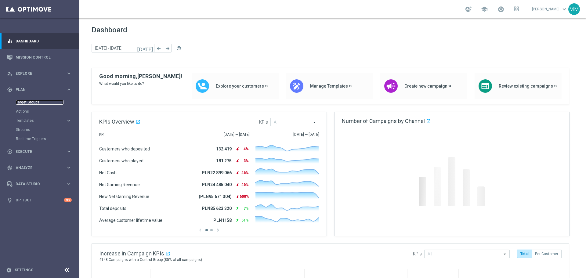
click at [37, 101] on link "Target Groups" at bounding box center [40, 102] width 48 height 5
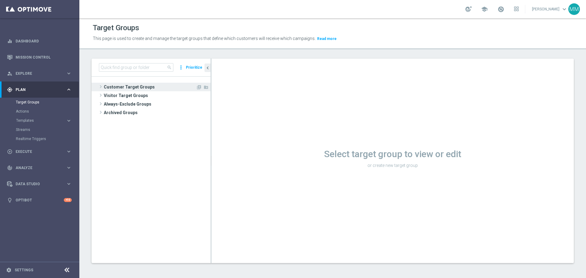
click at [131, 87] on span "Customer Target Groups" at bounding box center [150, 87] width 92 height 9
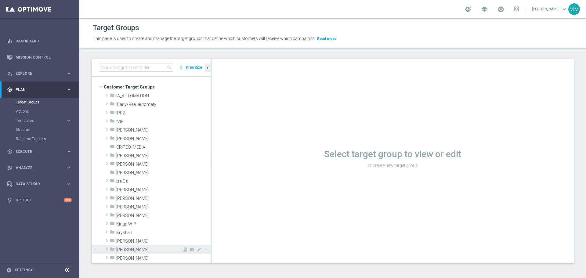
click at [134, 168] on span "[PERSON_NAME]" at bounding box center [149, 249] width 66 height 5
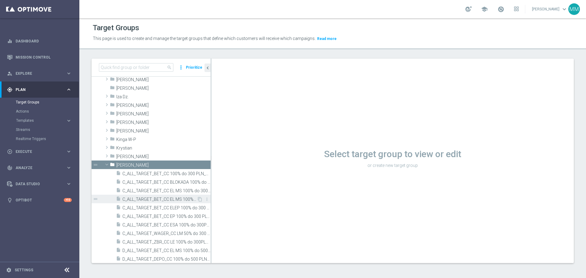
scroll to position [92, 0]
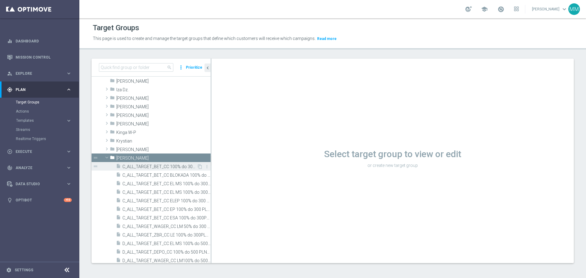
click at [191, 166] on span "C_ALL_TARGET_BET_CC 100% do 300 PLN_021025" at bounding box center [159, 166] width 75 height 5
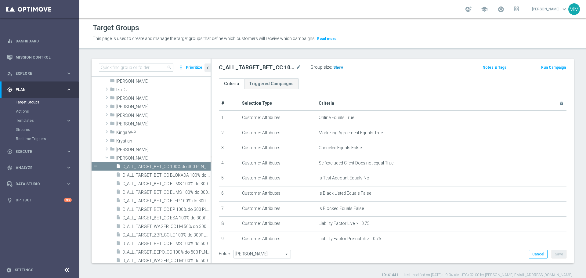
click at [340, 67] on span "Show" at bounding box center [338, 67] width 10 height 4
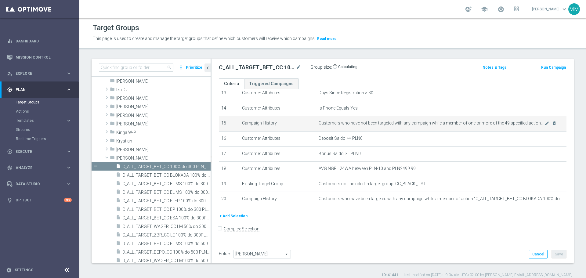
scroll to position [209, 0]
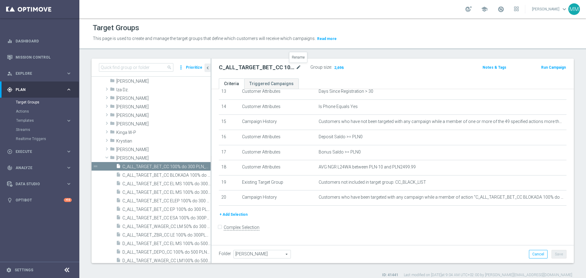
click at [300, 66] on icon "mode_edit" at bounding box center [298, 67] width 5 height 7
click at [281, 67] on input "C_ALL_TARGET_BET_CC 100% do 300 PLN_021025" at bounding box center [260, 68] width 82 height 9
click at [284, 69] on input "C_ALL_TARGET_BET_CC 100% do 300 PLN_021025" at bounding box center [260, 68] width 82 height 9
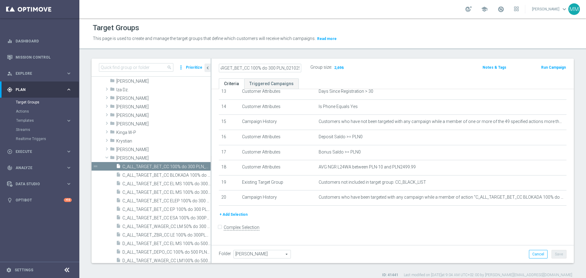
click at [284, 69] on input "C_ALL_TARGET_BET_CC 100% do 300 PLN_021025" at bounding box center [260, 68] width 82 height 9
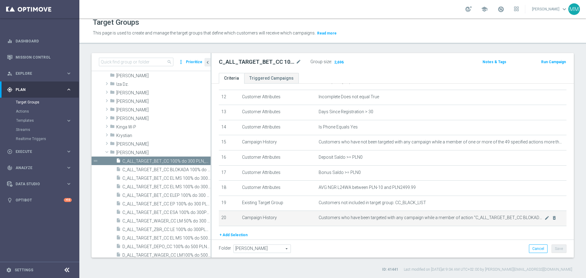
scroll to position [209, 0]
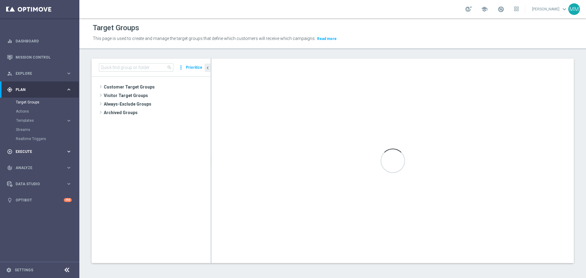
click at [23, 150] on span "Execute" at bounding box center [41, 152] width 50 height 4
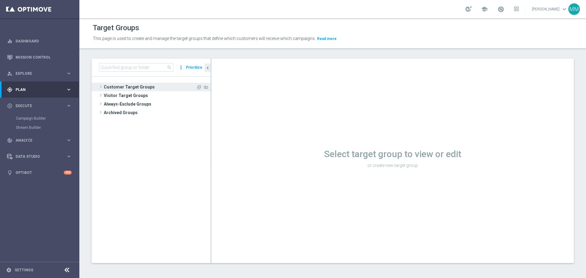
click at [135, 84] on span "Customer Target Groups" at bounding box center [150, 87] width 92 height 9
click at [139, 89] on span "Customer Target Groups" at bounding box center [150, 87] width 92 height 9
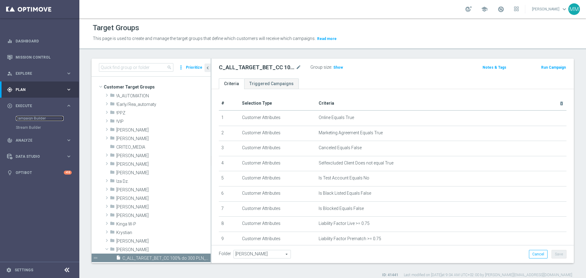
click at [31, 121] on div "Campaign Builder" at bounding box center [47, 118] width 63 height 9
click at [32, 119] on link "Campaign Builder" at bounding box center [40, 118] width 48 height 5
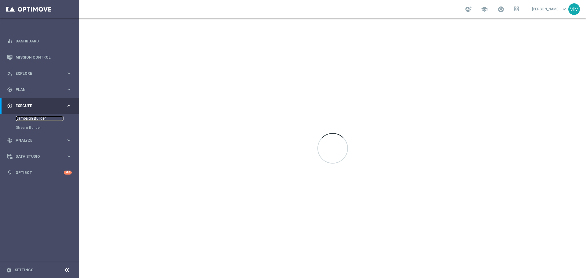
click at [34, 117] on link "Campaign Builder" at bounding box center [40, 118] width 48 height 5
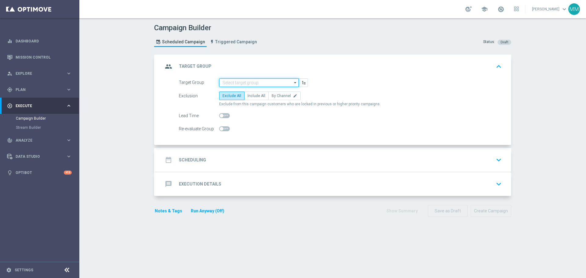
click at [266, 83] on input at bounding box center [259, 82] width 80 height 9
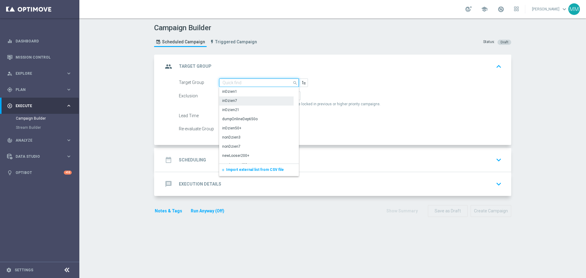
paste input "C_ALL_TARGET_BET_CC 100% do 300 PLN_021025"
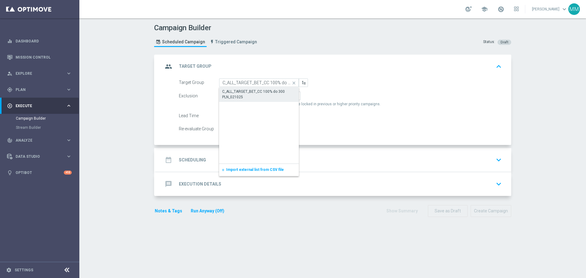
click at [251, 94] on div "C_ALL_TARGET_BET_CC 100% do 300 PLN_021025" at bounding box center [259, 94] width 74 height 11
type input "C_ALL_TARGET_BET_CC 100% do 300 PLN_021025"
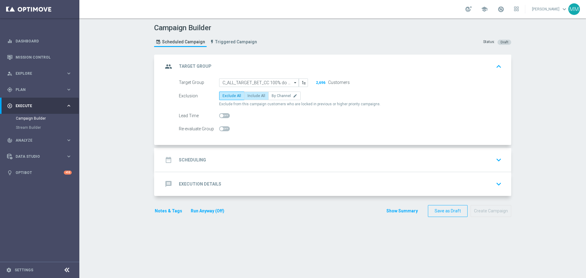
click at [257, 96] on span "Include All" at bounding box center [257, 96] width 18 height 4
click at [252, 96] on input "Include All" at bounding box center [250, 97] width 4 height 4
radio input "true"
click at [242, 158] on div "date_range Scheduling keyboard_arrow_down" at bounding box center [333, 160] width 341 height 12
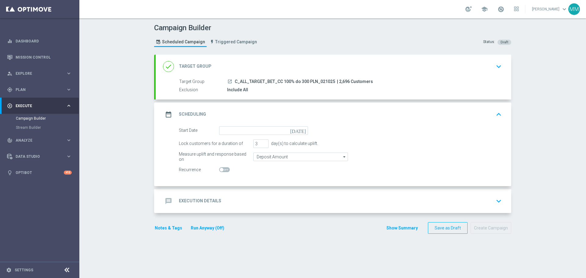
click at [301, 131] on icon "today" at bounding box center [299, 129] width 18 height 7
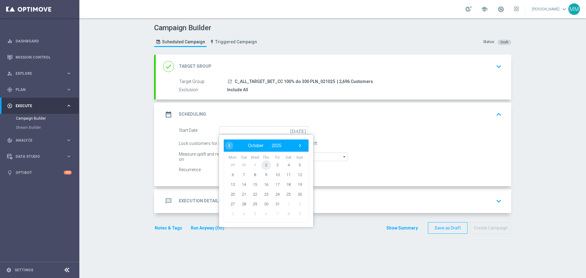
click at [264, 164] on span "2" at bounding box center [266, 165] width 10 height 10
type input "[DATE]"
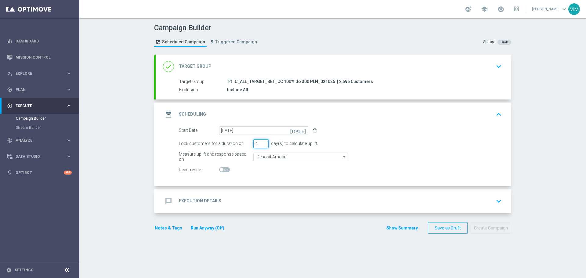
type input "4"
click at [262, 141] on input "4" at bounding box center [260, 144] width 15 height 9
click at [304, 160] on input "Deposit Amount" at bounding box center [300, 157] width 95 height 9
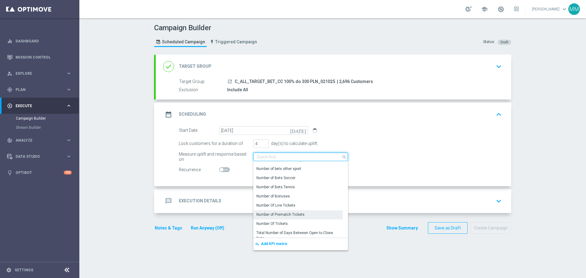
scroll to position [122, 0]
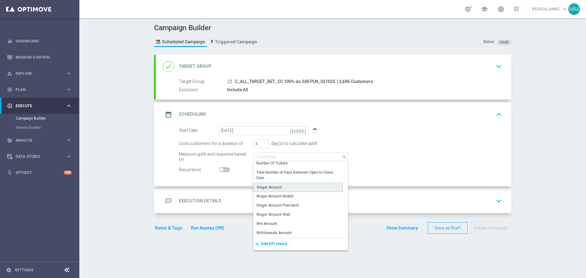
click at [269, 187] on div "Wager Amount" at bounding box center [269, 187] width 25 height 5
type input "Wager Amount"
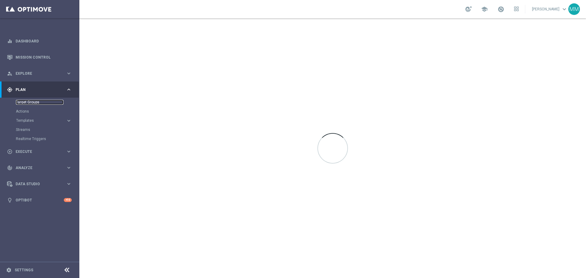
click at [33, 101] on link "Target Groups" at bounding box center [40, 102] width 48 height 5
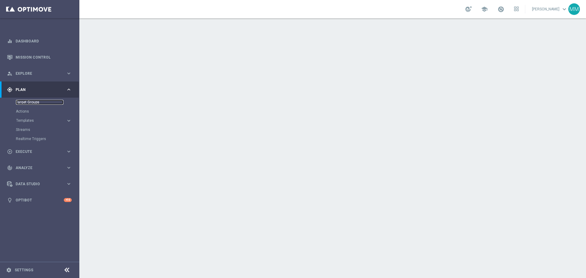
click at [26, 100] on link "Target Groups" at bounding box center [40, 102] width 48 height 5
click at [27, 103] on link "Target Groups" at bounding box center [40, 102] width 48 height 5
click at [24, 111] on link "Actions" at bounding box center [40, 111] width 48 height 5
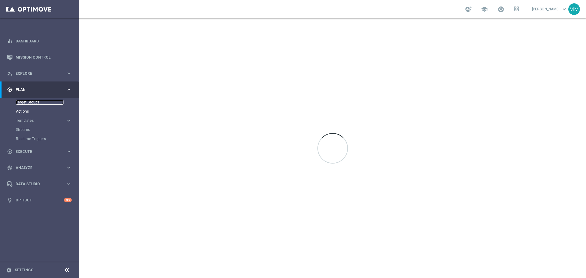
click at [29, 102] on link "Target Groups" at bounding box center [40, 102] width 48 height 5
click at [32, 103] on link "Target Groups" at bounding box center [40, 102] width 48 height 5
click at [33, 101] on link "Target Groups" at bounding box center [40, 102] width 48 height 5
click at [34, 104] on link "Target Groups" at bounding box center [40, 102] width 48 height 5
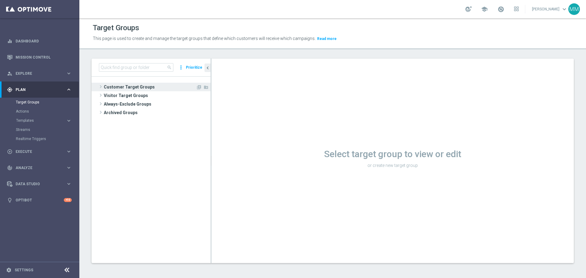
click at [126, 84] on span "Customer Target Groups" at bounding box center [150, 87] width 92 height 9
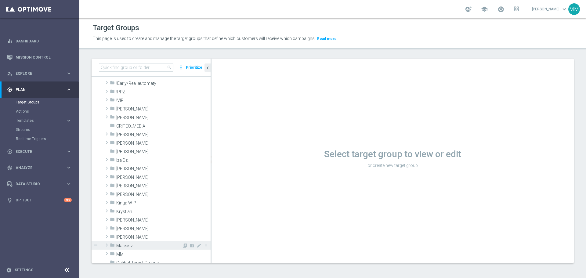
scroll to position [31, 0]
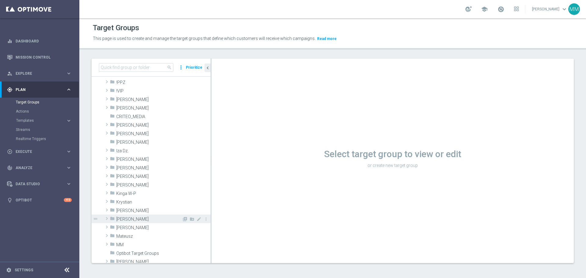
click at [127, 219] on span "[PERSON_NAME]" at bounding box center [149, 219] width 66 height 5
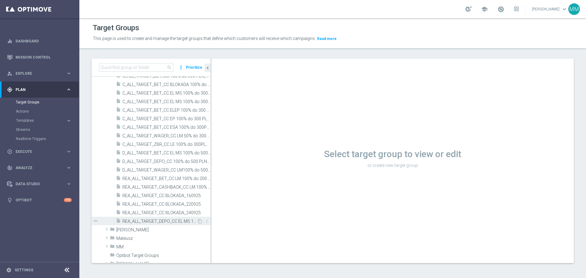
scroll to position [183, 0]
click at [151, 140] on span "C_ALL_TARGET_ZBR_CC LE 100% do 300PLN_220925" at bounding box center [159, 141] width 75 height 5
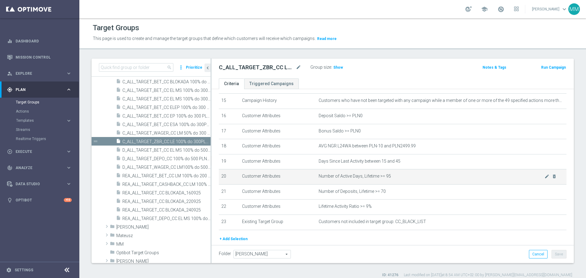
scroll to position [244, 0]
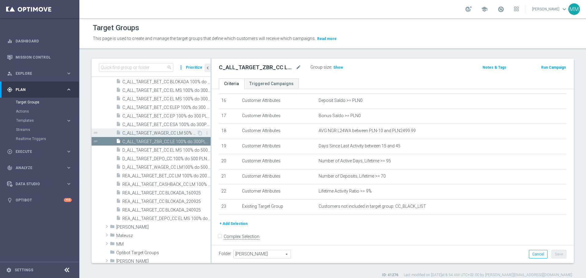
click at [165, 134] on span "C_ALL_TARGET_WAGER_CC LM 50% do 300 PLN_150925" at bounding box center [159, 133] width 75 height 5
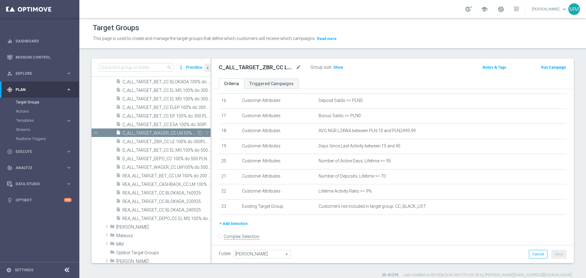
click at [165, 134] on span "C_ALL_TARGET_WAGER_CC LM 50% do 300 PLN_150925" at bounding box center [159, 133] width 75 height 5
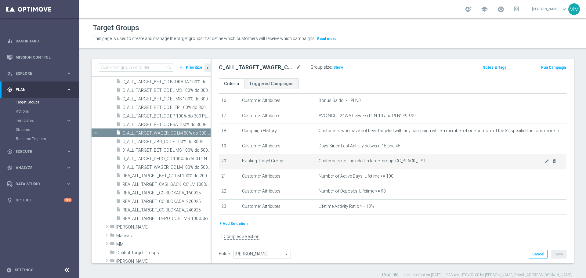
scroll to position [214, 0]
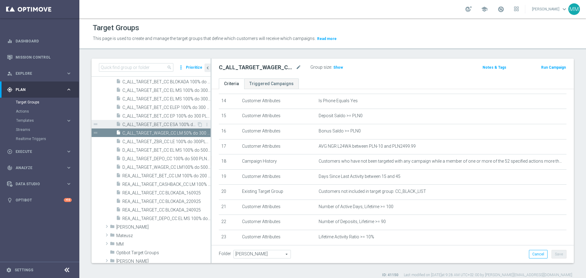
click at [177, 125] on span "C_ALL_TARGET_BET_CC ESA 100% do 300PLN_240725" at bounding box center [159, 124] width 75 height 5
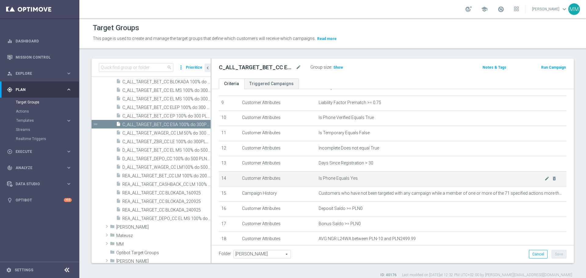
scroll to position [117, 0]
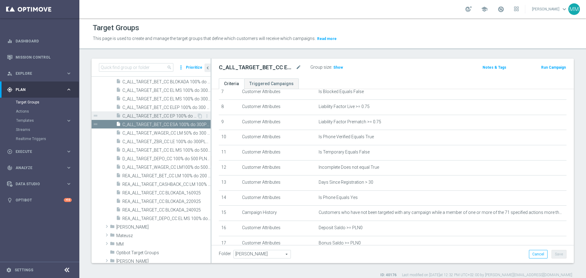
click at [170, 115] on span "C_ALL_TARGET_BET_CC EP 100% do 300 PLN_040825" at bounding box center [159, 116] width 75 height 5
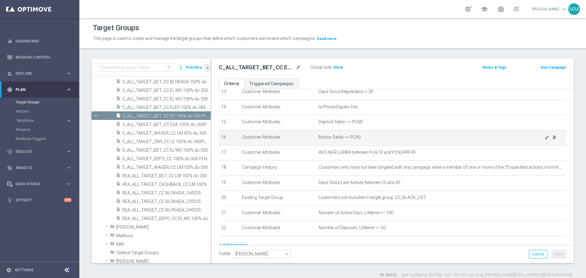
scroll to position [240, 0]
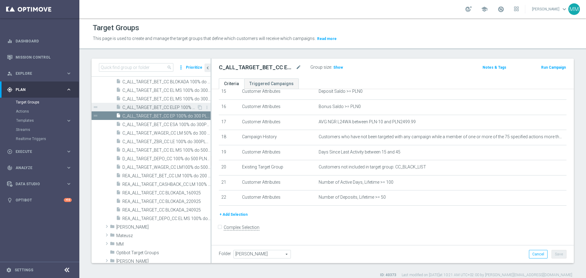
click at [175, 107] on span "C_ALL_TARGET_BET_CC ELEP 100% do 300 PLN_210725" at bounding box center [159, 107] width 75 height 5
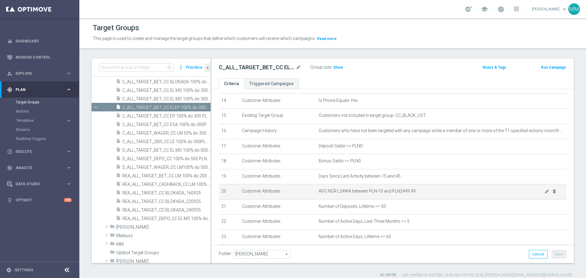
scroll to position [255, 0]
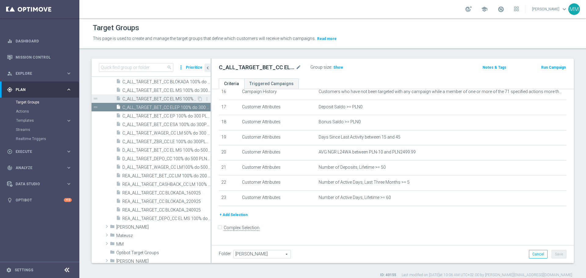
click at [174, 99] on span "C_ALL_TARGET_BET_CC EL MS 100% do 300 PLN_020925" at bounding box center [159, 98] width 75 height 5
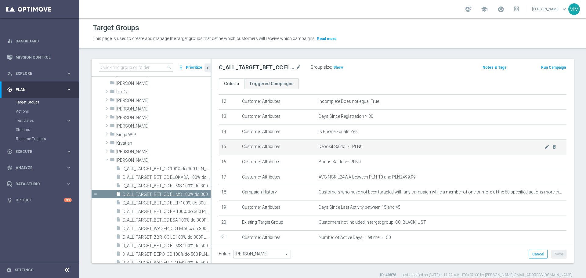
scroll to position [179, 0]
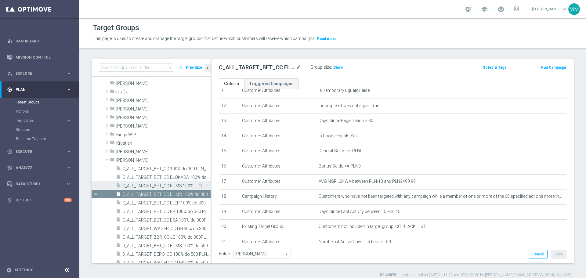
click at [182, 184] on span "C_ALL_TARGET_BET_CC EL MS 100% do 300 PLN CZW SMS_020925" at bounding box center [159, 186] width 75 height 5
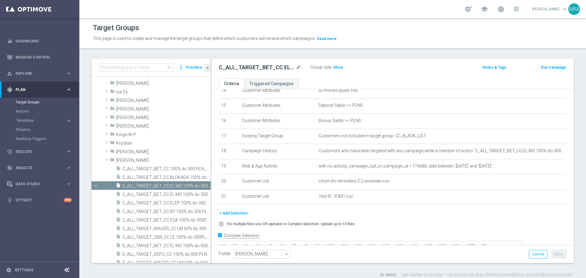
scroll to position [235, 0]
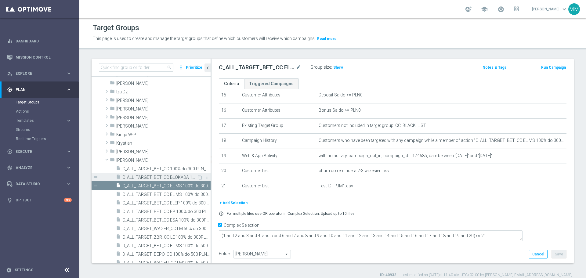
click at [148, 177] on span "C_ALL_TARGET_BET_CC BLOKADA 100% do 300 PLN_290925" at bounding box center [159, 177] width 75 height 5
checkbox input "false"
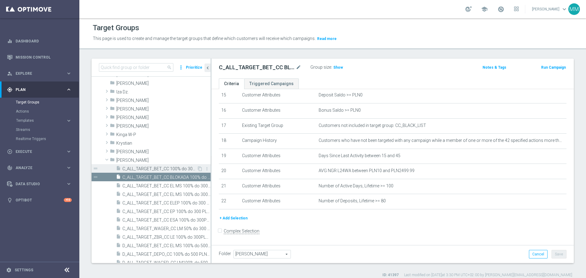
click at [180, 170] on span "C_ALL_TARGET_BET_CC 100% do 300 PLN_021025" at bounding box center [159, 168] width 75 height 5
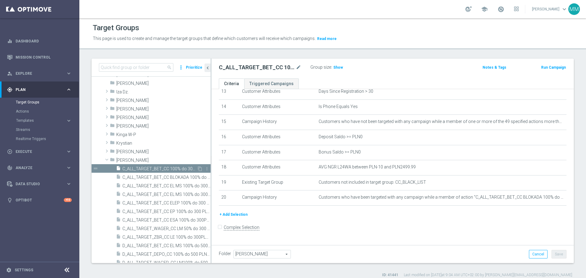
scroll to position [209, 0]
click at [169, 177] on span "C_ALL_TARGET_BET_CC BLOKADA 100% do 300 PLN_290925" at bounding box center [159, 177] width 75 height 5
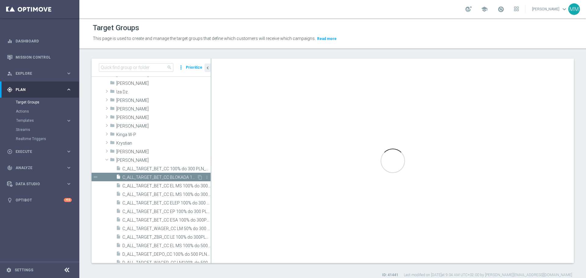
scroll to position [235, 0]
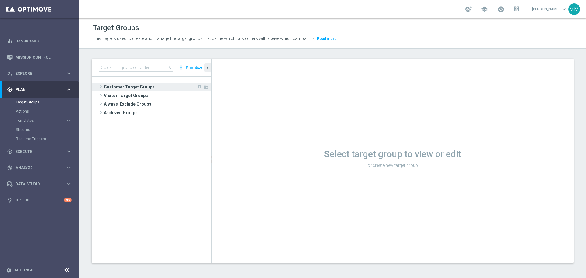
drag, startPoint x: 129, startPoint y: 83, endPoint x: 140, endPoint y: 87, distance: 11.4
click at [129, 83] on span "Customer Target Groups" at bounding box center [150, 87] width 92 height 9
click at [140, 87] on span "Customer Target Groups" at bounding box center [150, 87] width 92 height 9
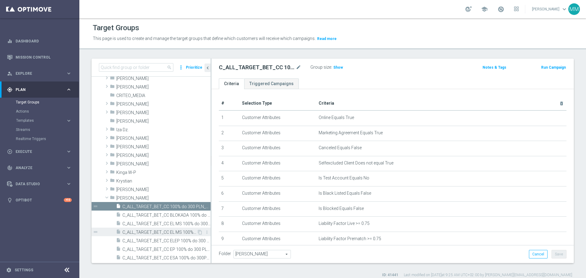
scroll to position [61, 0]
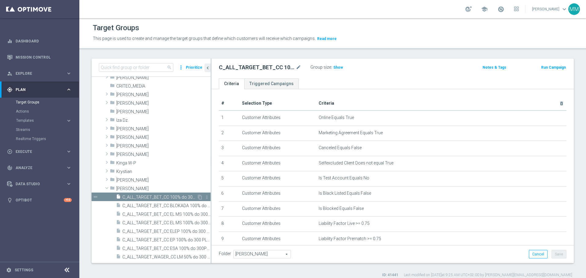
click at [166, 197] on span "C_ALL_TARGET_BET_CC 100% do 300 PLN_021025" at bounding box center [159, 197] width 75 height 5
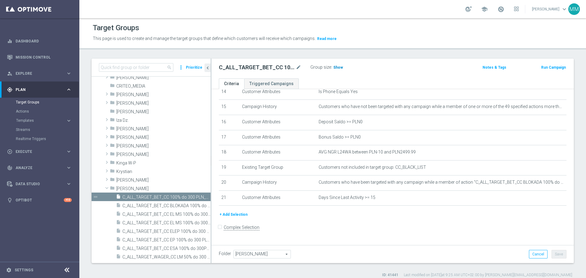
click at [337, 68] on span "Show" at bounding box center [338, 67] width 10 height 4
click at [241, 68] on h2 "C_ALL_TARGET_BET_CC 100% do 300 PLN_021025" at bounding box center [257, 67] width 76 height 7
click at [242, 66] on h2 "C_ALL_TARGET_BET_CC 100% do 300 PLN_021025" at bounding box center [257, 67] width 76 height 7
click at [297, 68] on icon "mode_edit" at bounding box center [298, 67] width 5 height 7
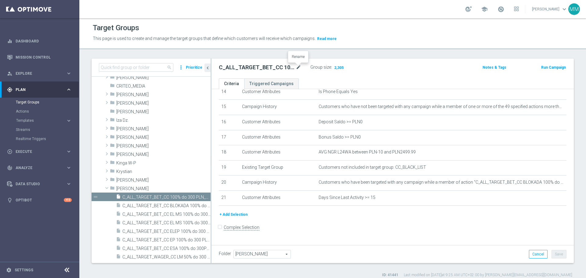
click at [300, 68] on icon "mode_edit" at bounding box center [298, 67] width 5 height 7
click at [264, 68] on h2 "C_ALL_TARGET_BET_CC 100% do 300 PLN_021025" at bounding box center [257, 67] width 76 height 7
click at [298, 67] on icon "mode_edit" at bounding box center [298, 67] width 5 height 7
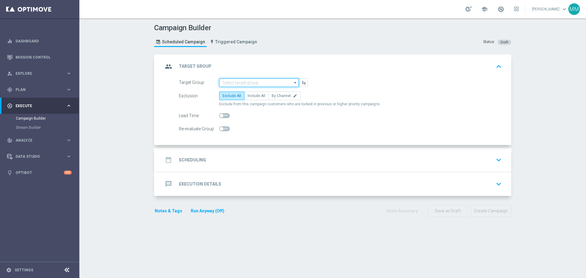
click at [243, 83] on input at bounding box center [259, 82] width 80 height 9
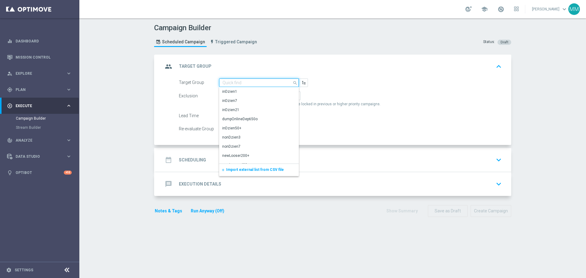
click at [231, 83] on input at bounding box center [259, 82] width 80 height 9
paste input "C_ALL_TARGET_BET_CC 100% do 300 PLN_021025"
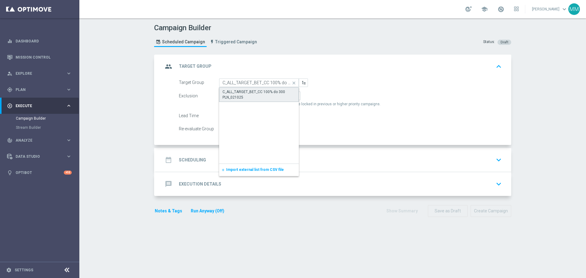
click at [251, 93] on div "C_ALL_TARGET_BET_CC 100% do 300 PLN_021025" at bounding box center [259, 94] width 73 height 11
type input "C_ALL_TARGET_BET_CC 100% do 300 PLN_021025"
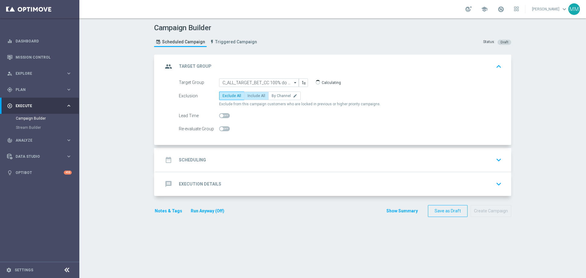
click at [254, 96] on span "Include All" at bounding box center [257, 96] width 18 height 4
click at [252, 96] on input "Include All" at bounding box center [250, 97] width 4 height 4
radio input "true"
click at [236, 164] on div "date_range Scheduling keyboard_arrow_down" at bounding box center [333, 160] width 341 height 12
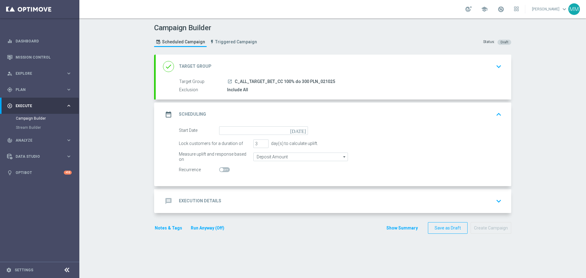
click at [303, 131] on icon "[DATE]" at bounding box center [299, 129] width 18 height 7
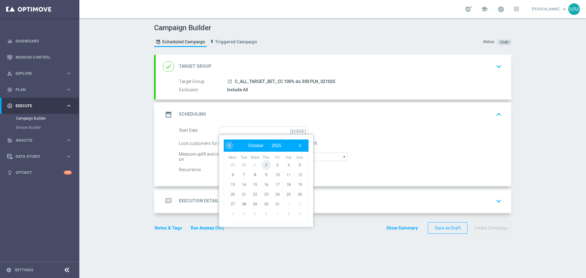
click at [266, 164] on span "2" at bounding box center [266, 165] width 10 height 10
type input "[DATE]"
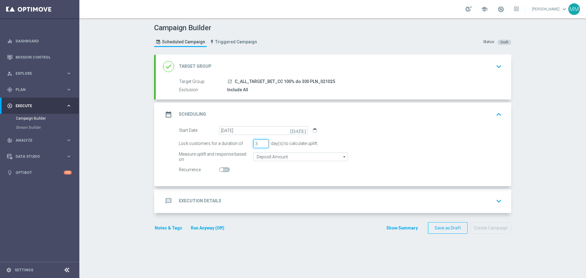
click at [261, 147] on input "3" at bounding box center [260, 144] width 15 height 9
click at [264, 140] on input "3" at bounding box center [260, 144] width 15 height 9
type input "4"
click at [263, 143] on input "4" at bounding box center [260, 144] width 15 height 9
click at [265, 157] on input "Deposit Amount" at bounding box center [300, 157] width 95 height 9
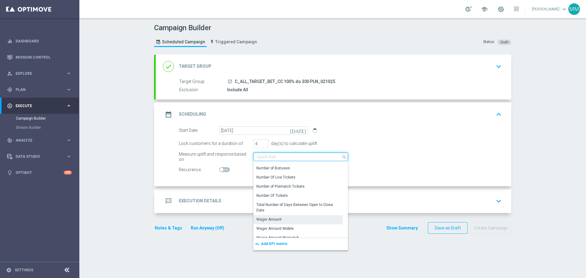
scroll to position [92, 0]
click at [274, 217] on div "Wager Amount" at bounding box center [269, 217] width 25 height 5
type input "Wager Amount"
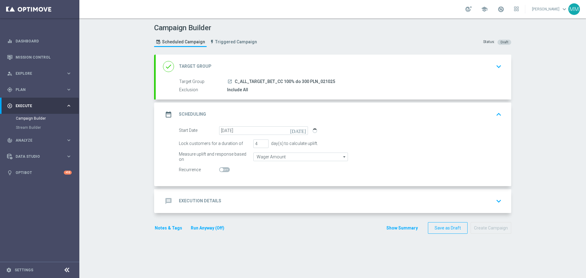
click at [199, 200] on h2 "Execution Details" at bounding box center [200, 201] width 42 height 6
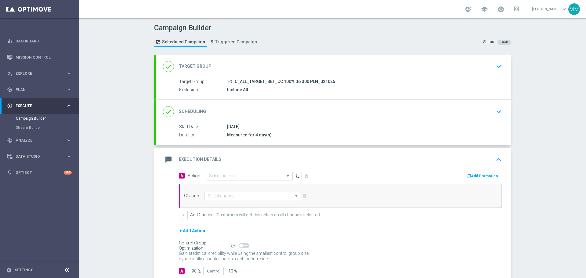
click at [234, 175] on input "text" at bounding box center [243, 176] width 68 height 5
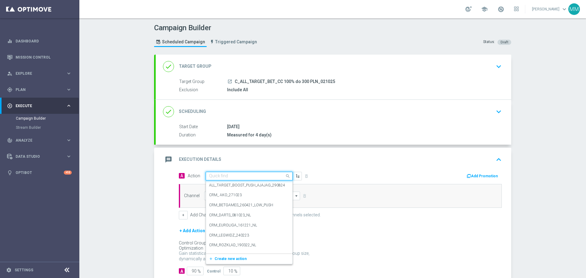
paste input "C_ALL_TARGET_BET_CC 100% do 300 PLN_021025"
type input "C_ALL_TARGET_BET_CC 100% do 300 PLN_021025"
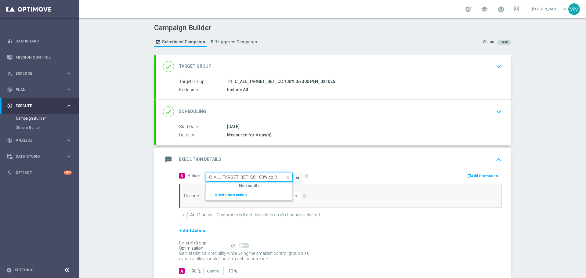
scroll to position [0, 28]
click at [235, 195] on span "Create new action" at bounding box center [231, 195] width 32 height 4
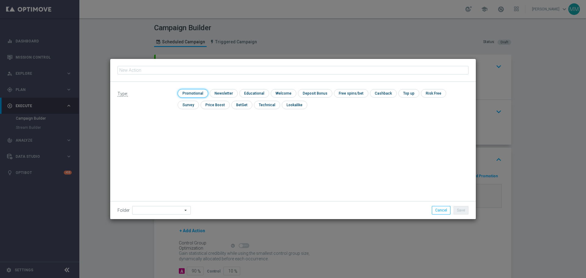
drag, startPoint x: 190, startPoint y: 93, endPoint x: 185, endPoint y: 85, distance: 9.0
click at [189, 92] on input "checkbox" at bounding box center [192, 93] width 29 height 8
checkbox input "true"
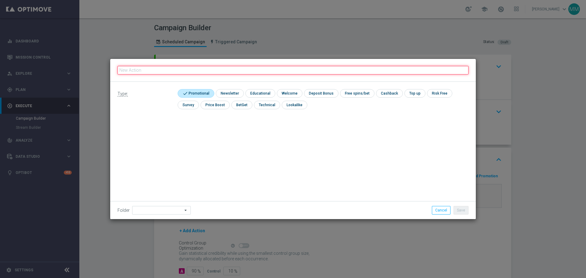
click at [188, 67] on input "text" at bounding box center [293, 70] width 351 height 9
paste input "C_ALL_TARGET_BET_CC 100% do 300 PLN_021025"
type input "C_ALL_TARGET_BET_CC 100% do 300 PLN_021025"
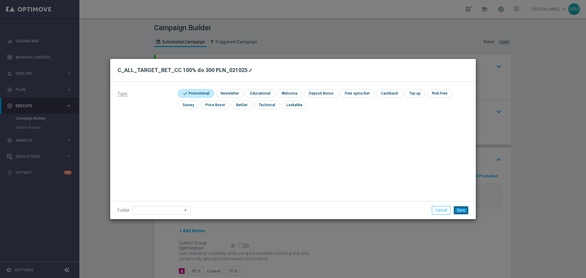
click at [461, 210] on button "Save" at bounding box center [461, 210] width 15 height 9
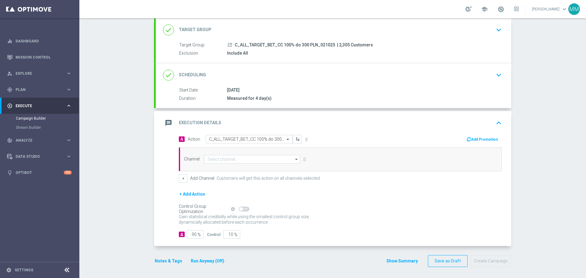
scroll to position [38, 0]
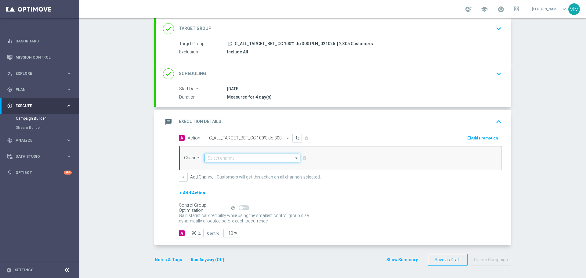
click at [235, 158] on input at bounding box center [252, 158] width 96 height 9
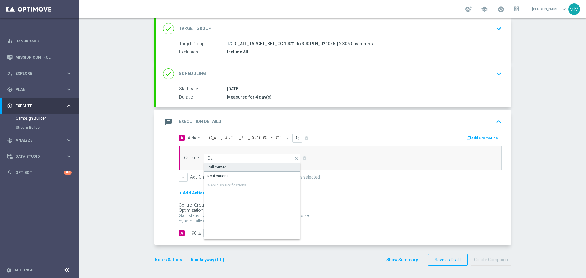
click at [223, 165] on div "Call center" at bounding box center [252, 167] width 96 height 9
type input "Call center"
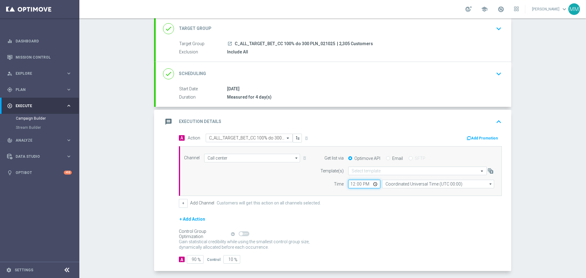
click at [364, 183] on input "12:00" at bounding box center [364, 184] width 32 height 9
type input "10:00"
click at [369, 183] on input "10:00" at bounding box center [364, 184] width 32 height 9
click at [360, 184] on input "10:00" at bounding box center [364, 184] width 32 height 9
click at [362, 184] on input "10:00" at bounding box center [364, 184] width 32 height 9
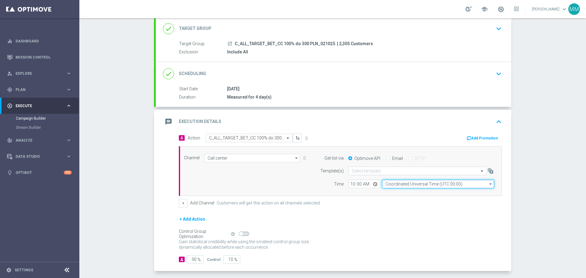
click at [417, 184] on input "Coordinated Universal Time (UTC 00:00)" at bounding box center [438, 184] width 112 height 9
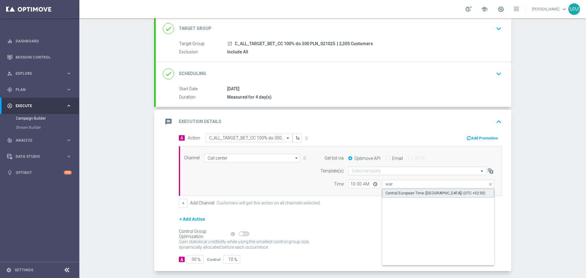
drag, startPoint x: 416, startPoint y: 192, endPoint x: 411, endPoint y: 192, distance: 4.9
click at [415, 192] on div "Central European Time (Warsaw) (UTC +02:00)" at bounding box center [436, 193] width 100 height 5
type input "Central European Time (Warsaw) (UTC +02:00)"
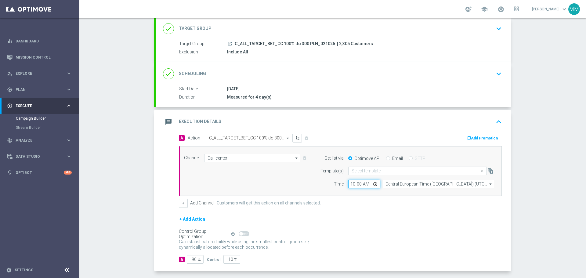
click at [351, 183] on input "10:00" at bounding box center [364, 184] width 32 height 9
type input "09:30"
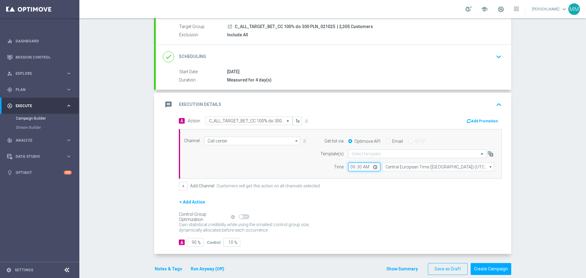
scroll to position [64, 0]
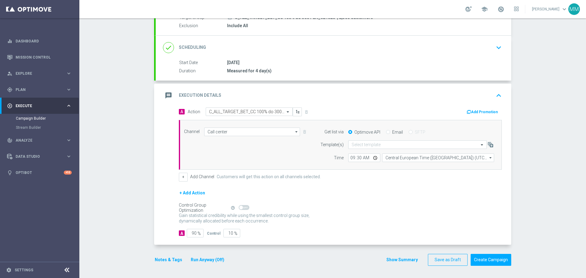
drag, startPoint x: 351, startPoint y: 191, endPoint x: 292, endPoint y: 193, distance: 58.7
click at [350, 191] on div "+ Add Action" at bounding box center [340, 196] width 323 height 15
click at [194, 232] on input "90" at bounding box center [195, 233] width 17 height 9
type input "9"
type input "91"
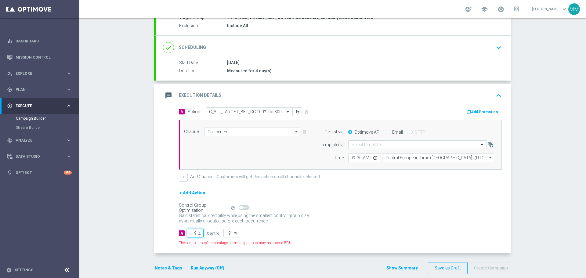
type input "95"
type input "5"
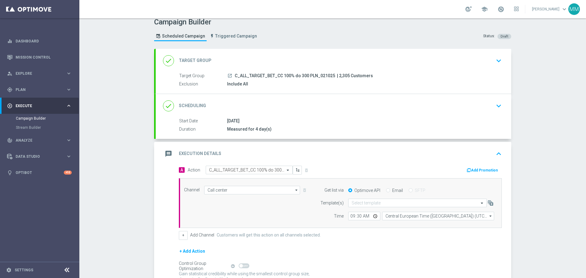
scroll to position [0, 0]
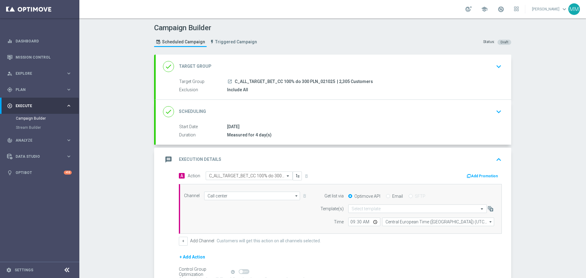
type input "95"
click at [284, 118] on div "done Scheduling keyboard_arrow_down" at bounding box center [334, 112] width 356 height 24
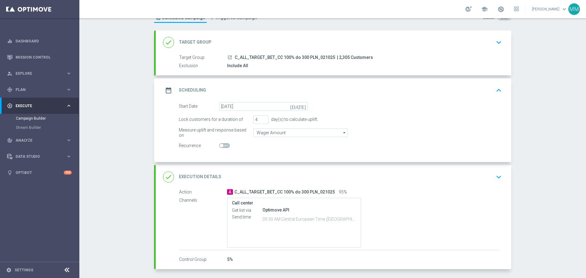
scroll to position [48, 0]
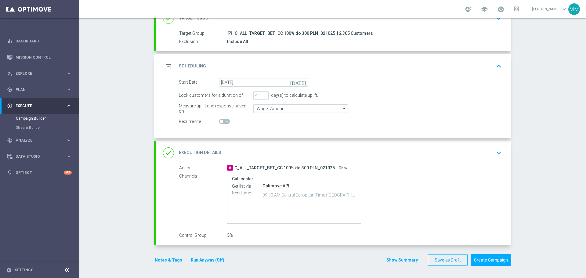
click at [167, 155] on icon "done" at bounding box center [168, 152] width 11 height 11
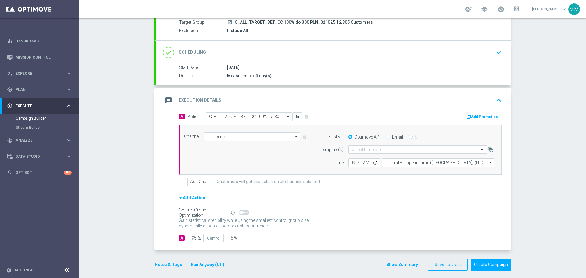
scroll to position [64, 0]
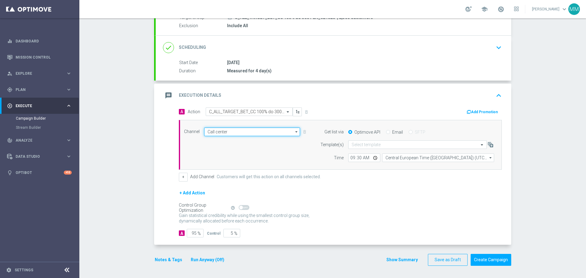
click at [270, 131] on input "Call center" at bounding box center [252, 132] width 96 height 9
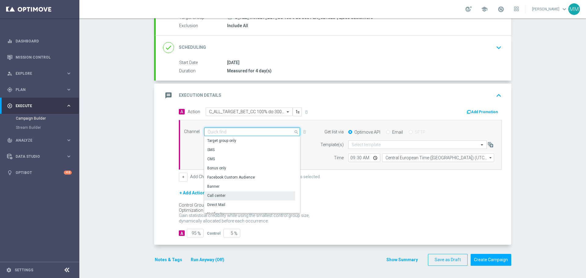
click at [270, 131] on input at bounding box center [252, 132] width 96 height 9
click at [399, 210] on div "Control Group Optimization Self Optimizing Campaign help_outline" at bounding box center [340, 208] width 323 height 7
type input "Call center"
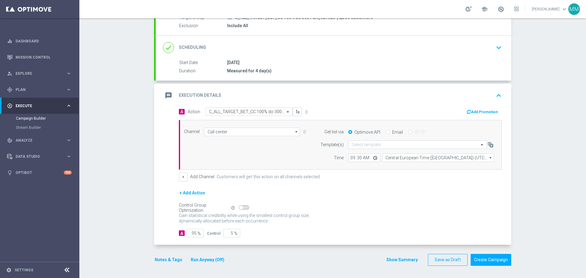
click at [169, 261] on button "Notes & Tags" at bounding box center [168, 260] width 29 height 8
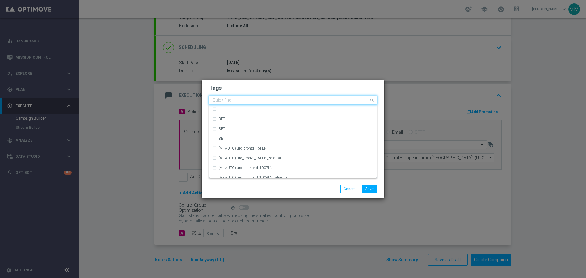
click at [255, 99] on input "text" at bounding box center [291, 100] width 157 height 5
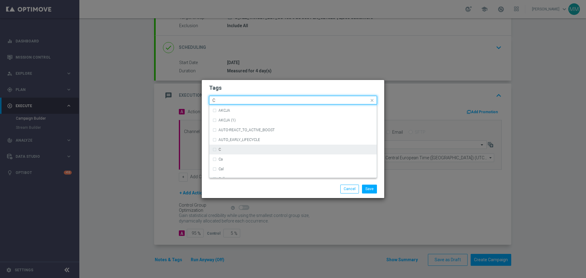
click at [222, 151] on div "C" at bounding box center [296, 150] width 155 height 4
drag, startPoint x: 223, startPoint y: 99, endPoint x: 179, endPoint y: 106, distance: 44.3
click at [179, 106] on modal-container "Tags Quick find × C C ACTION (5) ACTION (5) (1) ACTION (6) ACTION (6) (1) ACTIV…" at bounding box center [293, 139] width 586 height 278
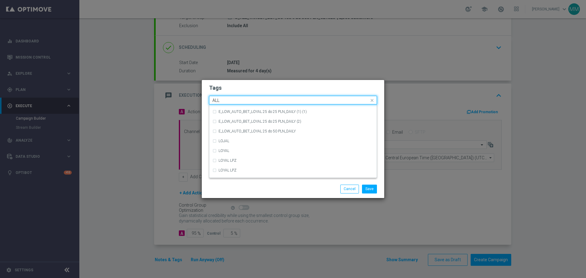
scroll to position [0, 0]
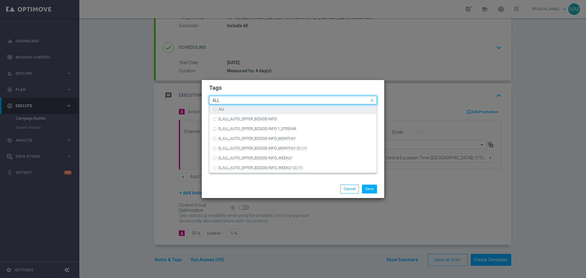
click at [215, 109] on div "ALL" at bounding box center [293, 109] width 161 height 10
drag, startPoint x: 228, startPoint y: 100, endPoint x: 186, endPoint y: 96, distance: 42.0
click at [186, 96] on modal-container "Tags Quick find × C × ALL ALL ALL D_ALL_AUTO_OFFER_BZGOD INFO D_ALL_AUTO_OFFER_…" at bounding box center [293, 139] width 586 height 278
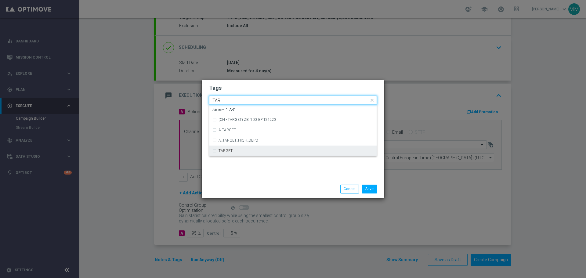
click at [215, 150] on div "TARGET" at bounding box center [293, 151] width 161 height 10
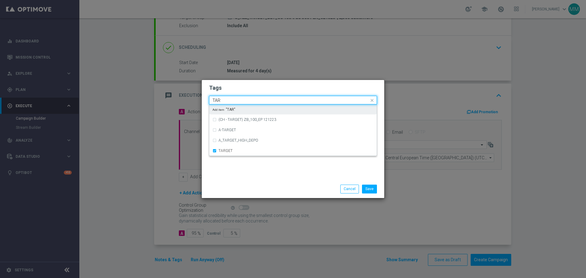
click at [227, 100] on input "TAR" at bounding box center [291, 100] width 157 height 5
drag, startPoint x: 202, startPoint y: 99, endPoint x: 176, endPoint y: 89, distance: 28.0
click at [181, 100] on modal-container "Tags Quick find × C × ALL × TARGET TAR (CH - TARGET) ZB_100_EP 121223 A-TARGET …" at bounding box center [293, 139] width 586 height 278
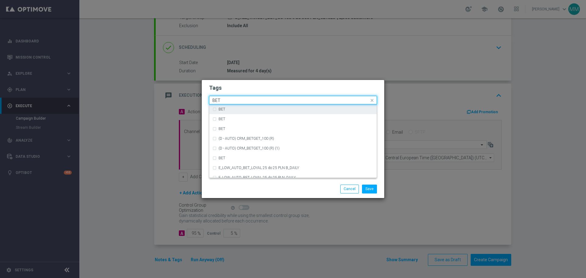
click at [219, 109] on label "BET" at bounding box center [222, 109] width 7 height 4
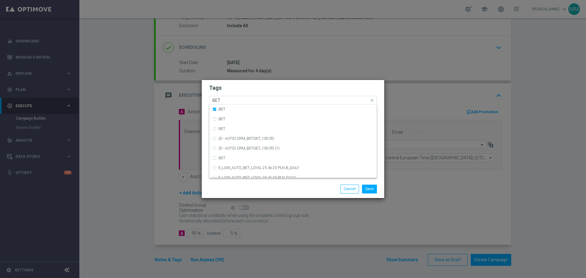
click at [225, 99] on input "BET" at bounding box center [291, 100] width 157 height 5
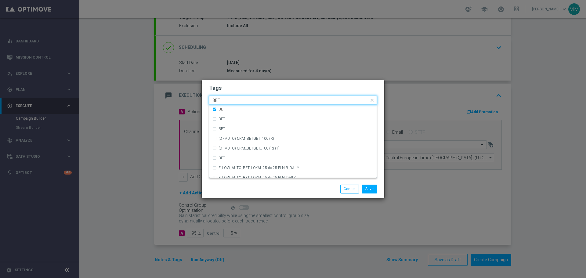
drag, startPoint x: 225, startPoint y: 99, endPoint x: 178, endPoint y: 90, distance: 48.0
click at [180, 100] on modal-container "Tags Quick find × C × ALL × TARGET × BET BET BET BET BET (D - AUTO) CRM_BETGET_…" at bounding box center [293, 139] width 586 height 278
click at [219, 135] on div "Call Center" at bounding box center [293, 139] width 161 height 10
type input "Ca"
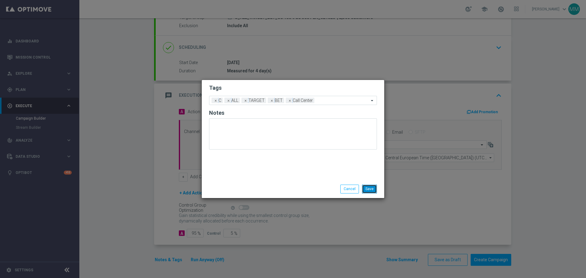
click at [369, 188] on button "Save" at bounding box center [369, 189] width 15 height 9
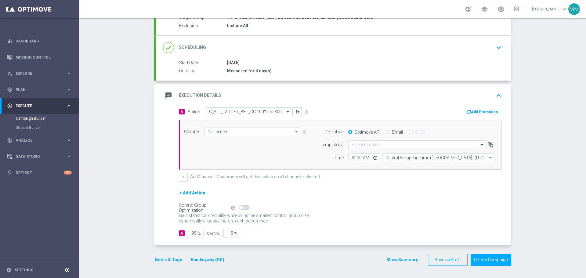
click at [166, 258] on button "Notes & Tags" at bounding box center [168, 260] width 29 height 8
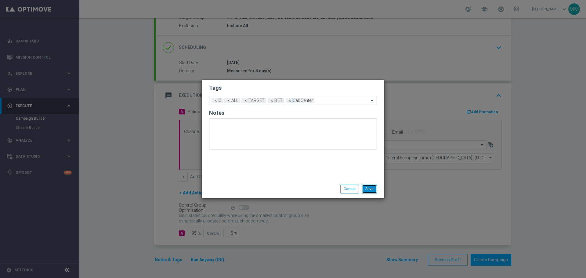
click at [368, 188] on button "Save" at bounding box center [369, 189] width 15 height 9
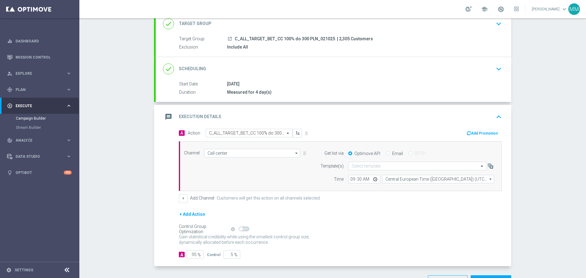
scroll to position [34, 0]
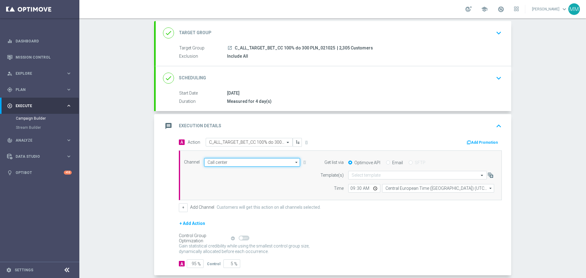
click at [271, 162] on input "Call center" at bounding box center [252, 162] width 96 height 9
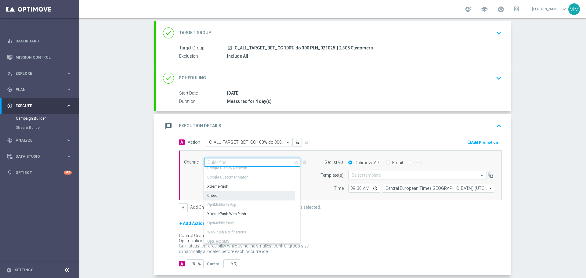
scroll to position [125, 0]
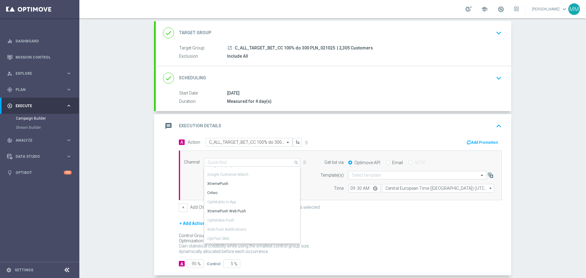
click at [342, 136] on div "message Execution Details keyboard_arrow_up" at bounding box center [334, 126] width 356 height 24
type input "Call center"
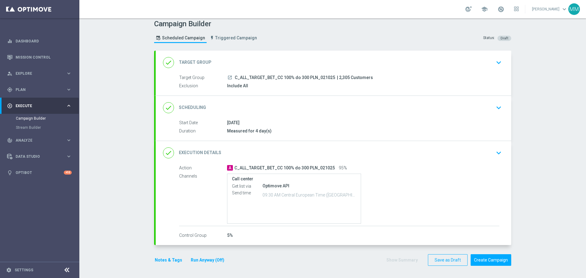
scroll to position [4, 0]
click at [253, 203] on div "Call center Get list via Optimove API Send time 09:30 AM Central European Time …" at bounding box center [294, 199] width 134 height 50
click at [495, 153] on icon "keyboard_arrow_down" at bounding box center [498, 152] width 9 height 9
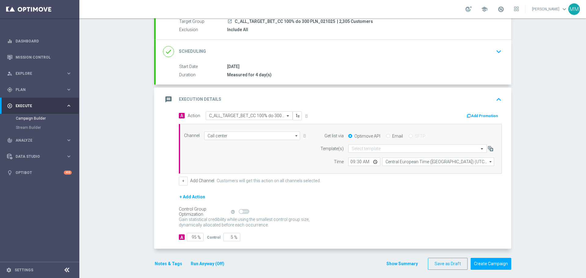
scroll to position [64, 0]
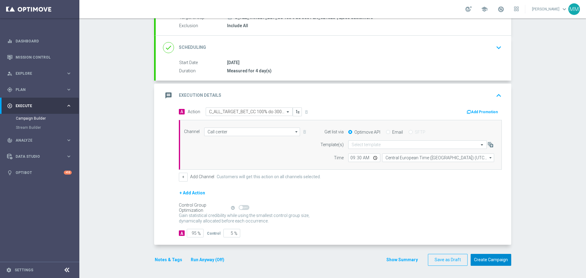
click at [494, 259] on button "Create Campaign" at bounding box center [491, 260] width 41 height 12
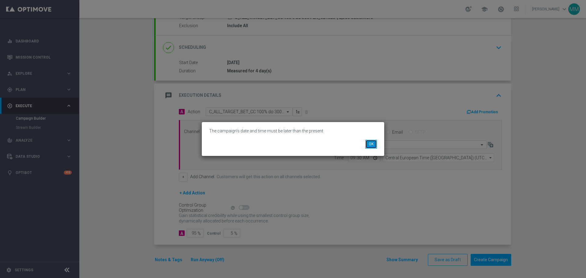
click at [368, 144] on button "OK" at bounding box center [372, 144] width 12 height 9
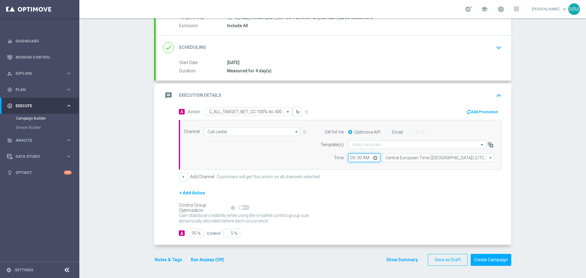
click at [364, 155] on input "09:30" at bounding box center [364, 158] width 32 height 9
click at [363, 159] on input "09:30" at bounding box center [364, 158] width 32 height 9
click at [362, 157] on input "09:30" at bounding box center [364, 158] width 32 height 9
click at [363, 157] on input "09:30" at bounding box center [364, 158] width 32 height 9
click at [364, 158] on input "09:30" at bounding box center [364, 158] width 32 height 9
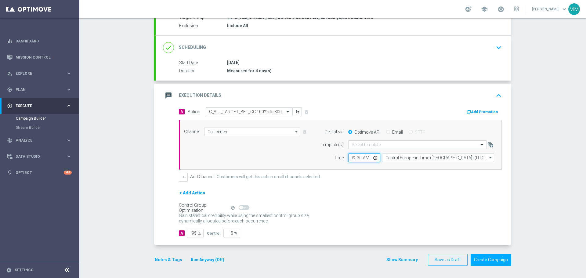
click at [374, 157] on input "09:30" at bounding box center [364, 158] width 32 height 9
type input "09:50"
click at [413, 202] on div "+ Add Action" at bounding box center [340, 196] width 323 height 15
click at [493, 260] on button "Create Campaign" at bounding box center [491, 260] width 41 height 12
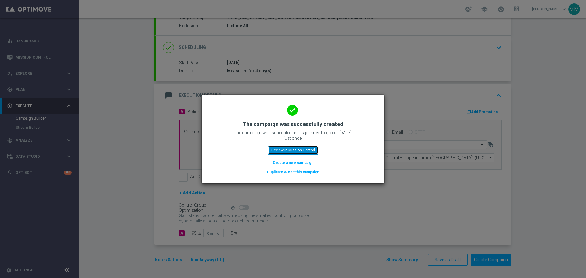
click at [288, 151] on button "Review in Mission Control" at bounding box center [293, 150] width 50 height 9
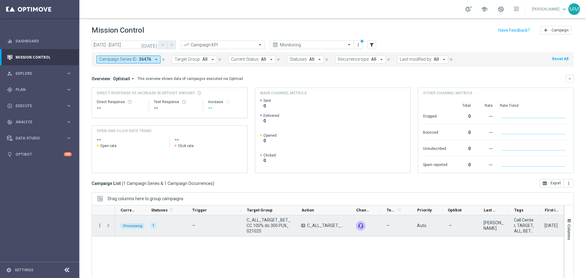
click at [101, 225] on icon "more_vert" at bounding box center [99, 225] width 5 height 5
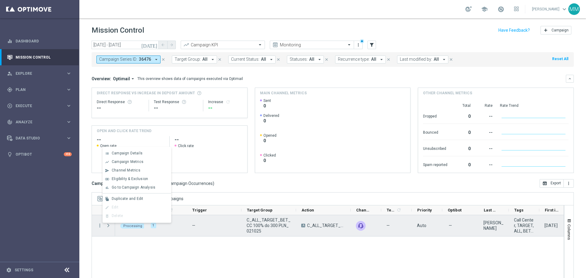
click at [251, 229] on span "C_ALL_TARGET_BET_CC 100% do 300 PLN_021025" at bounding box center [269, 225] width 44 height 16
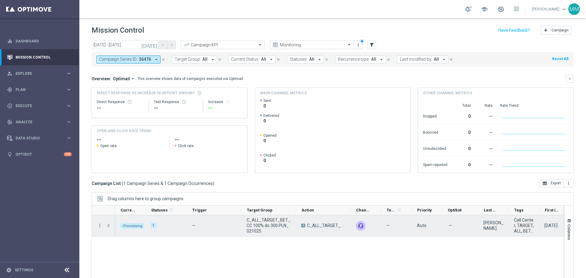
click at [508, 225] on div "[PERSON_NAME]" at bounding box center [494, 225] width 31 height 21
click at [108, 224] on span "Press SPACE to select this row." at bounding box center [108, 225] width 5 height 5
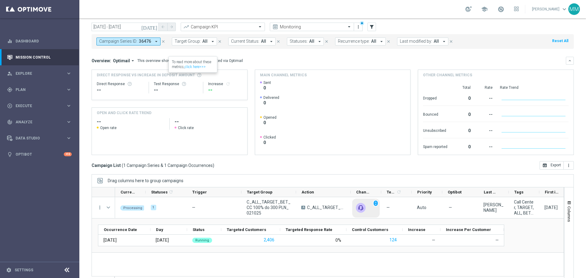
scroll to position [27, 0]
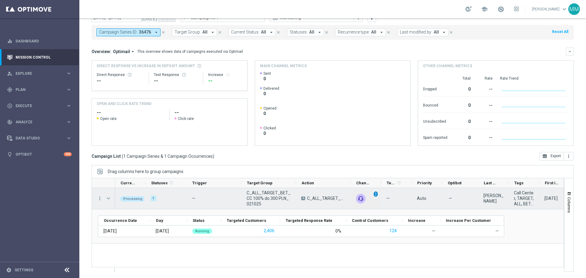
click at [377, 194] on span "unfold_more" at bounding box center [376, 194] width 4 height 4
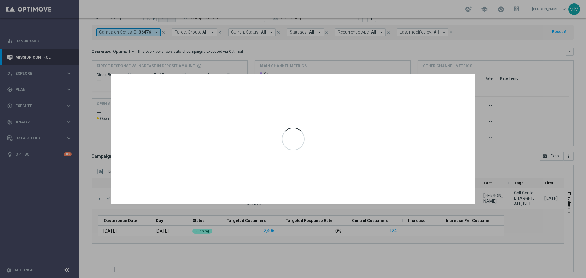
click at [404, 52] on div at bounding box center [293, 139] width 586 height 278
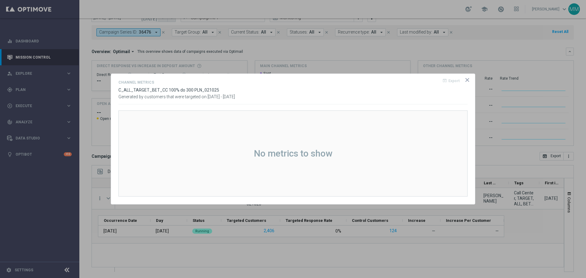
click at [468, 78] on icon "icon" at bounding box center [467, 80] width 6 height 6
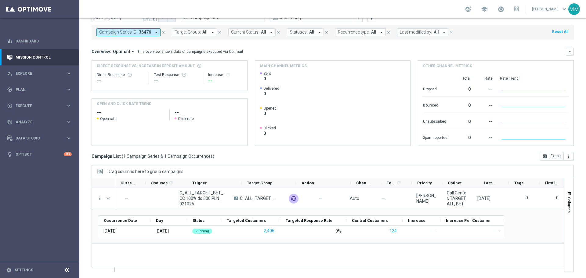
scroll to position [0, 0]
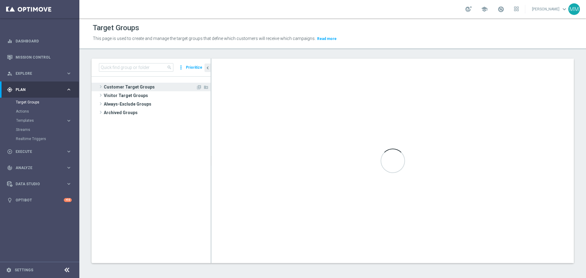
click at [124, 89] on span "Customer Target Groups" at bounding box center [150, 87] width 92 height 9
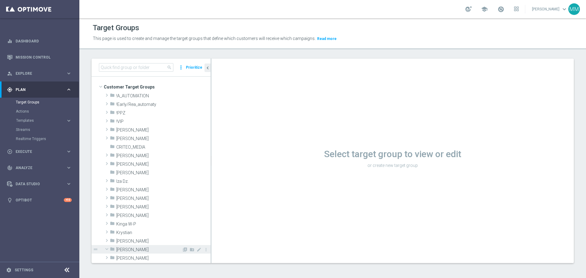
click at [129, 247] on div "folder [PERSON_NAME]" at bounding box center [146, 249] width 72 height 9
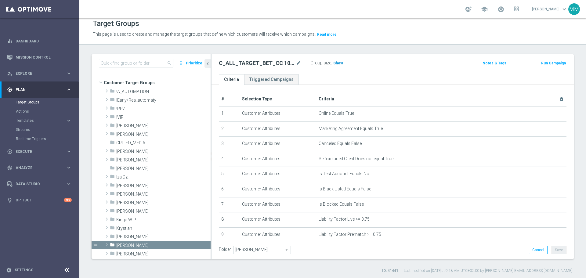
scroll to position [5, 0]
click at [338, 60] on h3 "Show" at bounding box center [338, 62] width 11 height 7
